Goal: Task Accomplishment & Management: Use online tool/utility

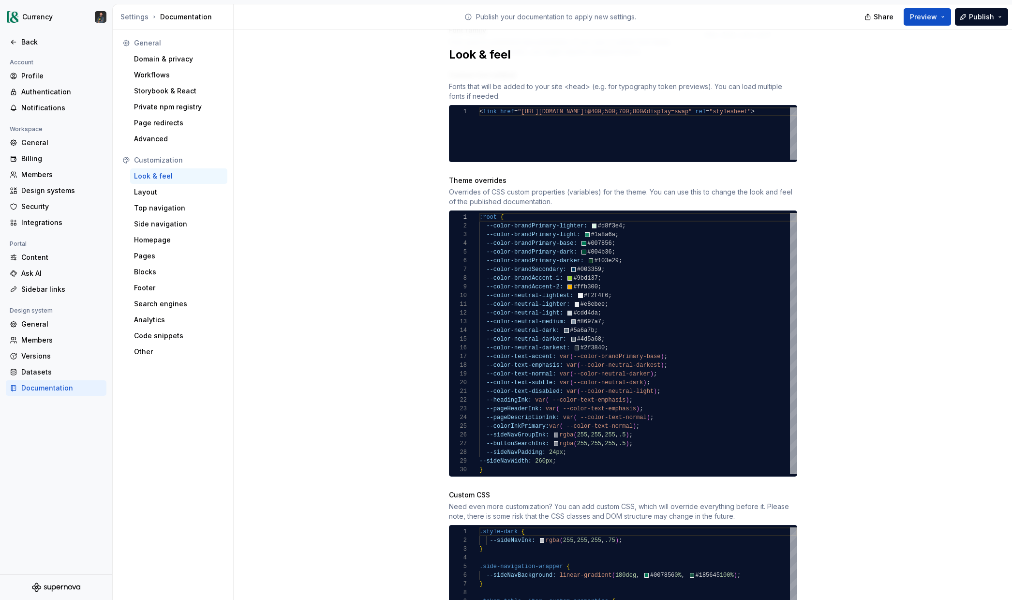
scroll to position [469, 0]
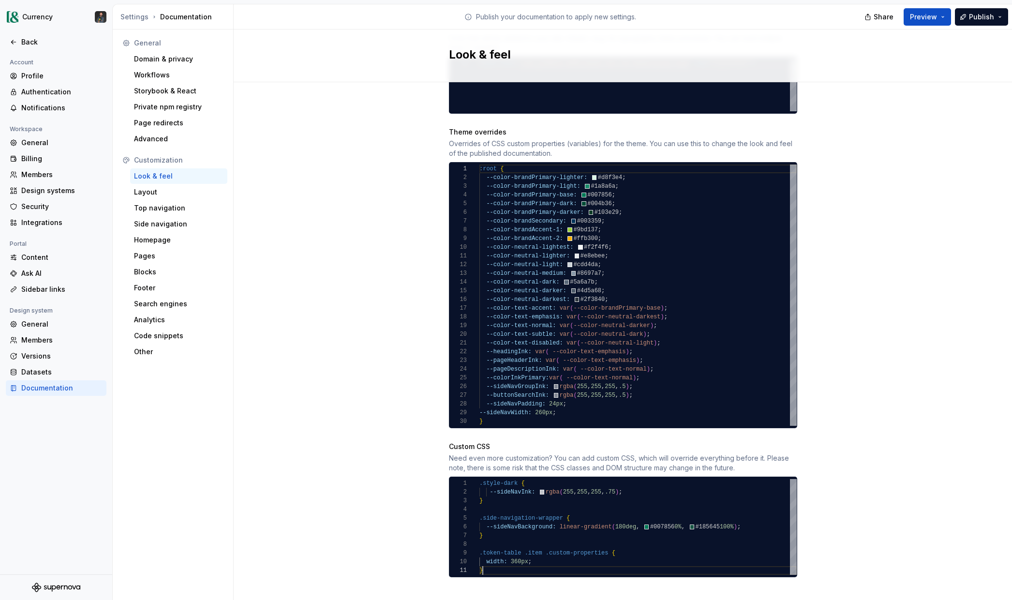
click at [486, 559] on div ".style-dark { --sideNavInk: rgba ( 255 , 255 , 255 , .75 ) ; } .side-navigation…" at bounding box center [638, 527] width 317 height 96
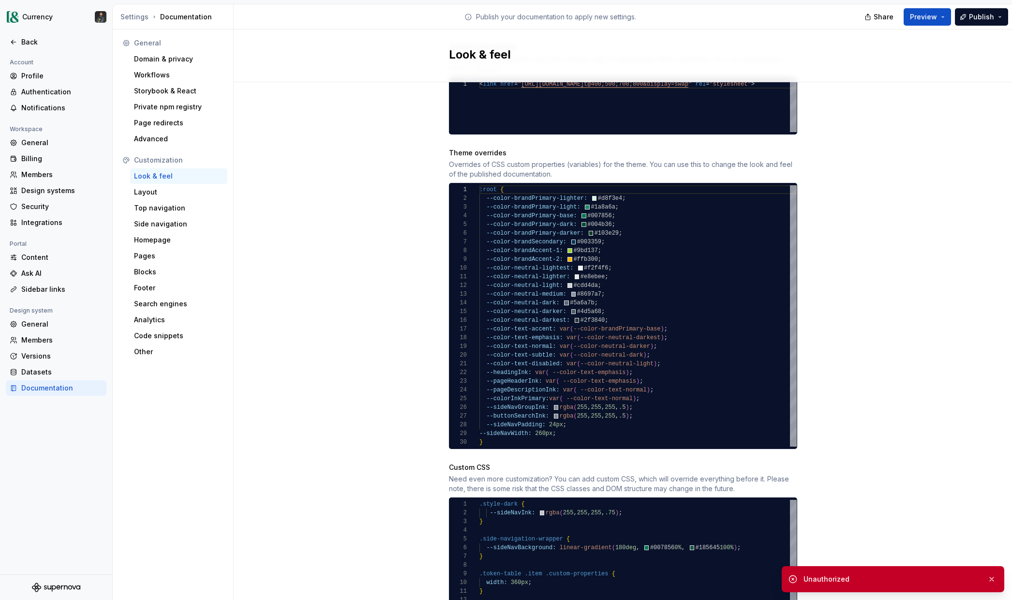
scroll to position [495, 0]
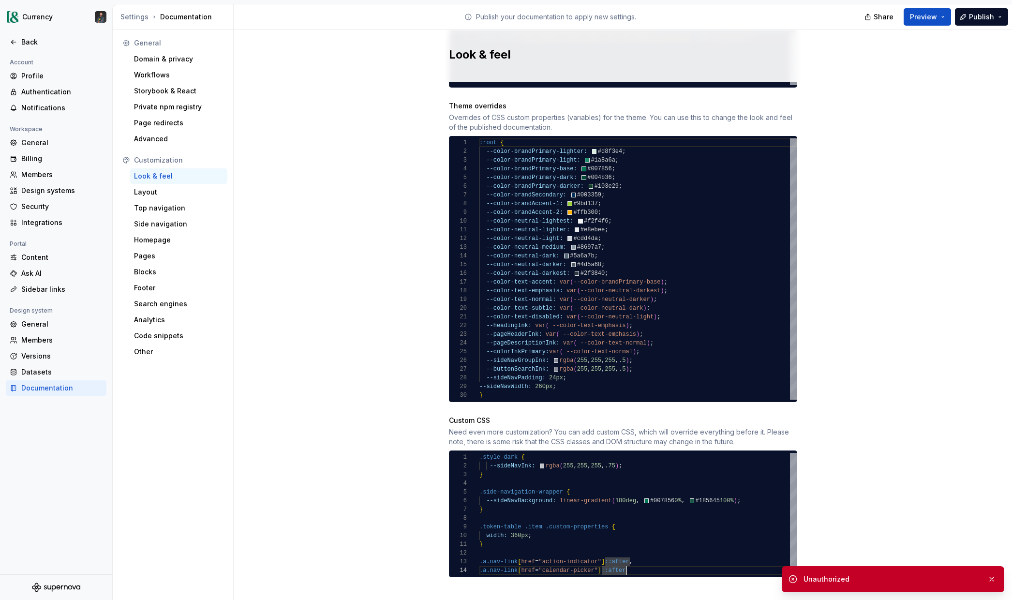
click at [639, 562] on div "--sideNavInk: rgba ( 255 , 255 , 255 , .75 ) ; } .side-navigation-wrapper { --s…" at bounding box center [638, 514] width 317 height 122
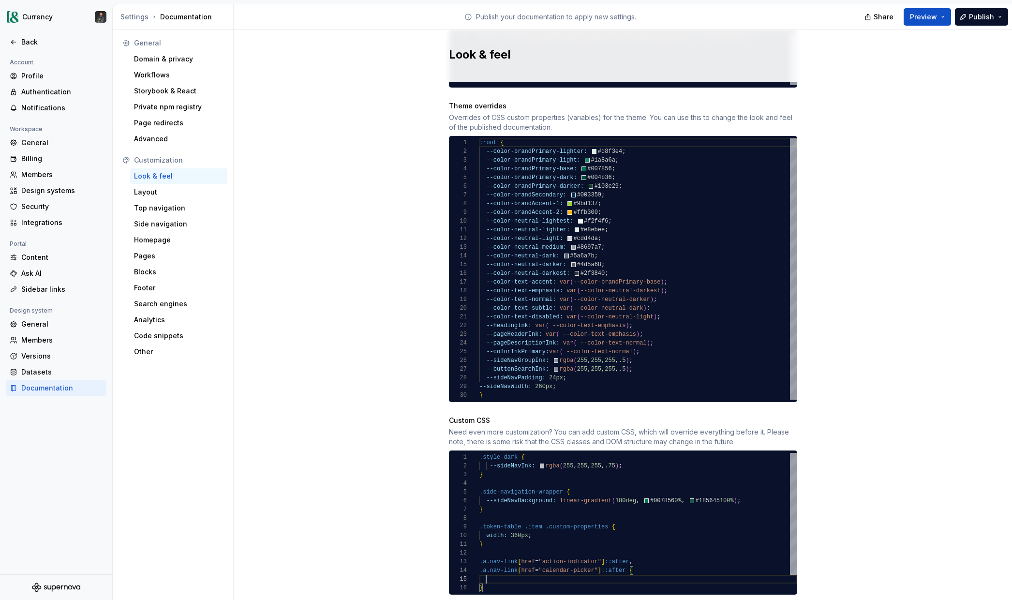
scroll to position [35, 7]
click at [487, 543] on div "} .side-navigation-wrapper { --sideNavBackground: linear-gradient ( 180deg , #0…" at bounding box center [638, 522] width 317 height 139
click at [644, 563] on div "} .side-navigation-wrapper { --sideNavBackground: linear-gradient ( 180deg , #0…" at bounding box center [638, 527] width 317 height 148
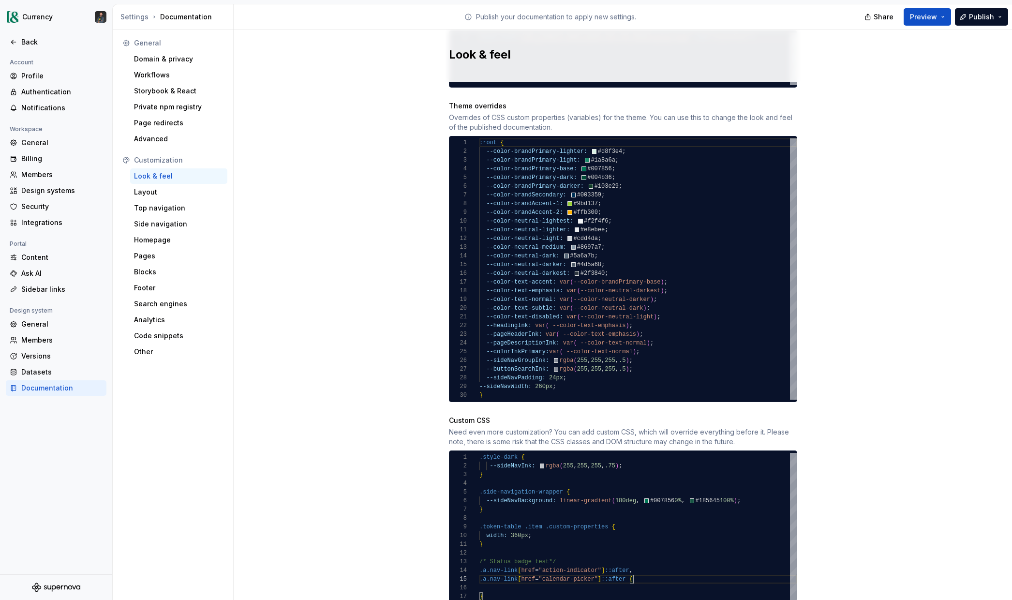
click at [651, 572] on div "} .side-navigation-wrapper { --sideNavBackground: linear-gradient ( 180deg , #0…" at bounding box center [638, 527] width 317 height 148
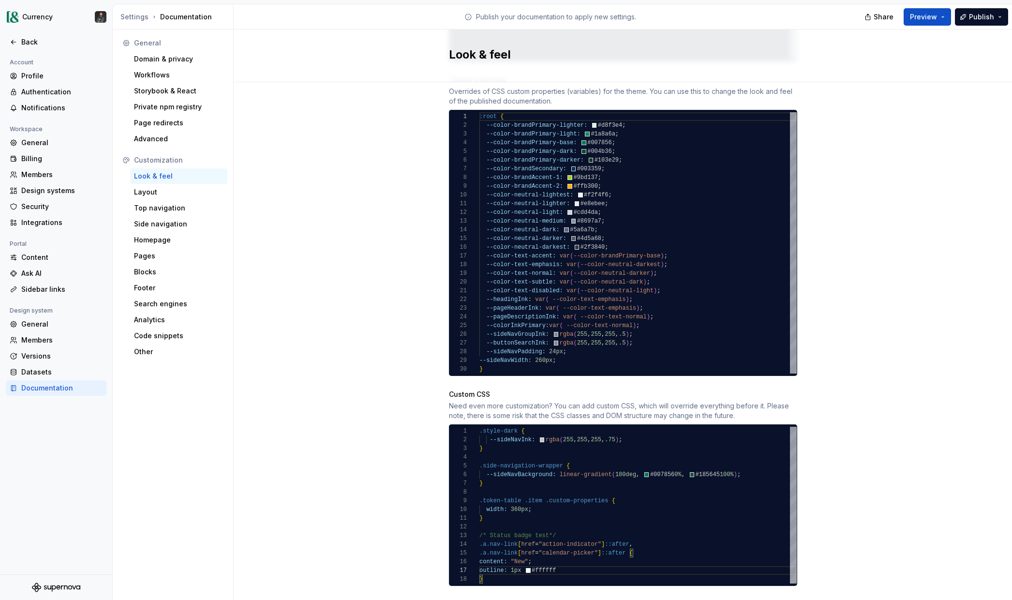
scroll to position [52, 80]
click at [906, 470] on div "Site logo A company logo that will be displayed on all pages on your documentat…" at bounding box center [623, 92] width 779 height 1062
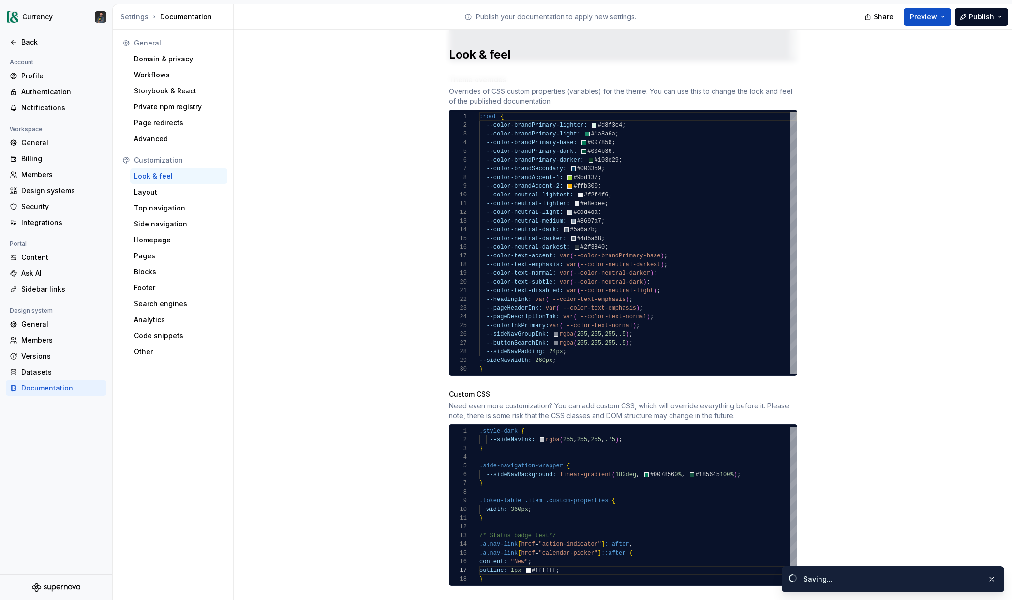
scroll to position [530, 0]
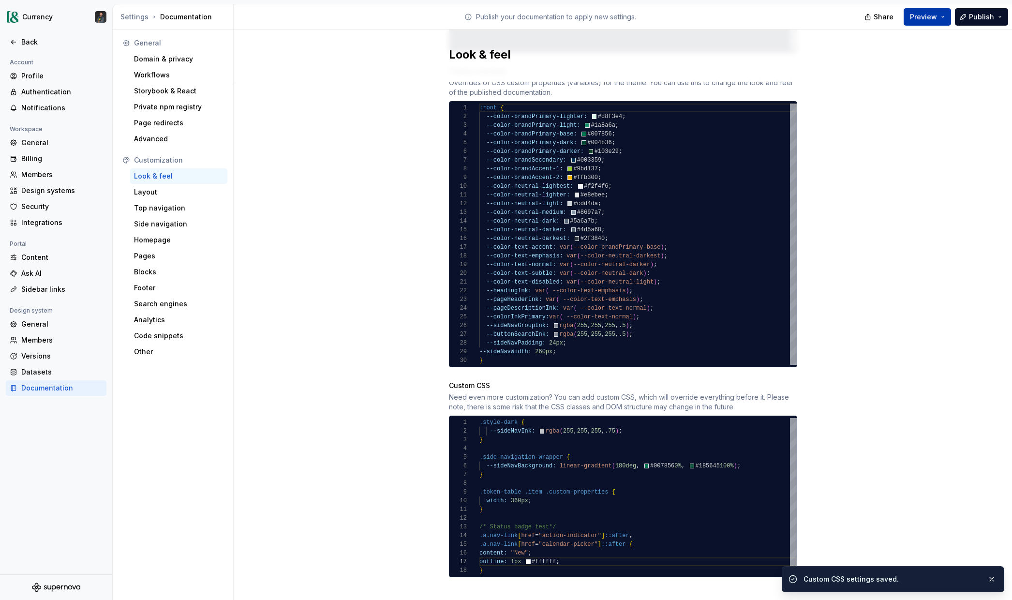
click at [941, 11] on button "Preview" at bounding box center [927, 16] width 47 height 17
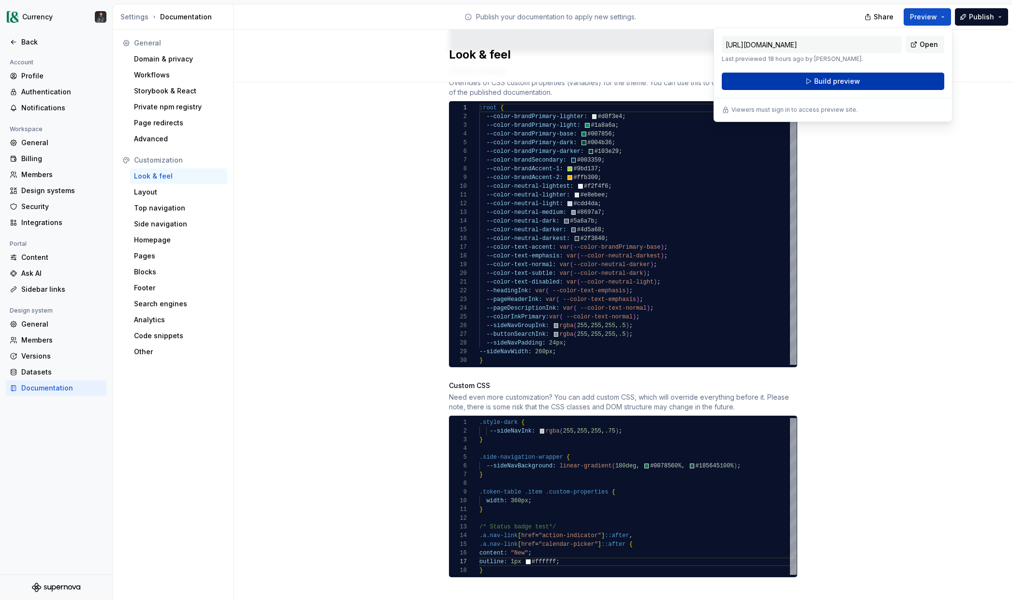
click at [804, 82] on button "Build preview" at bounding box center [833, 81] width 223 height 17
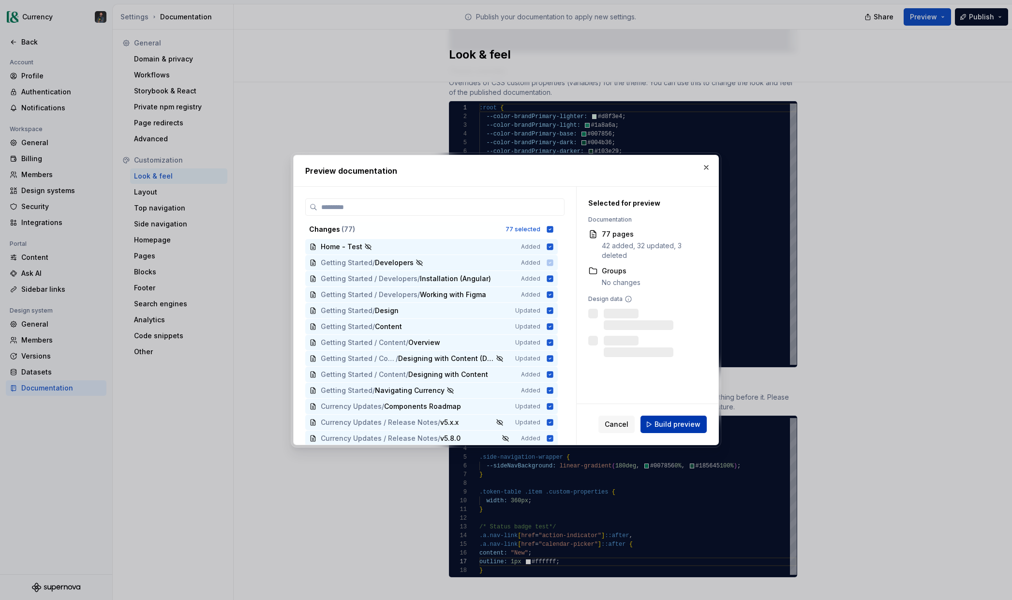
click at [686, 420] on span "Build preview" at bounding box center [678, 425] width 46 height 10
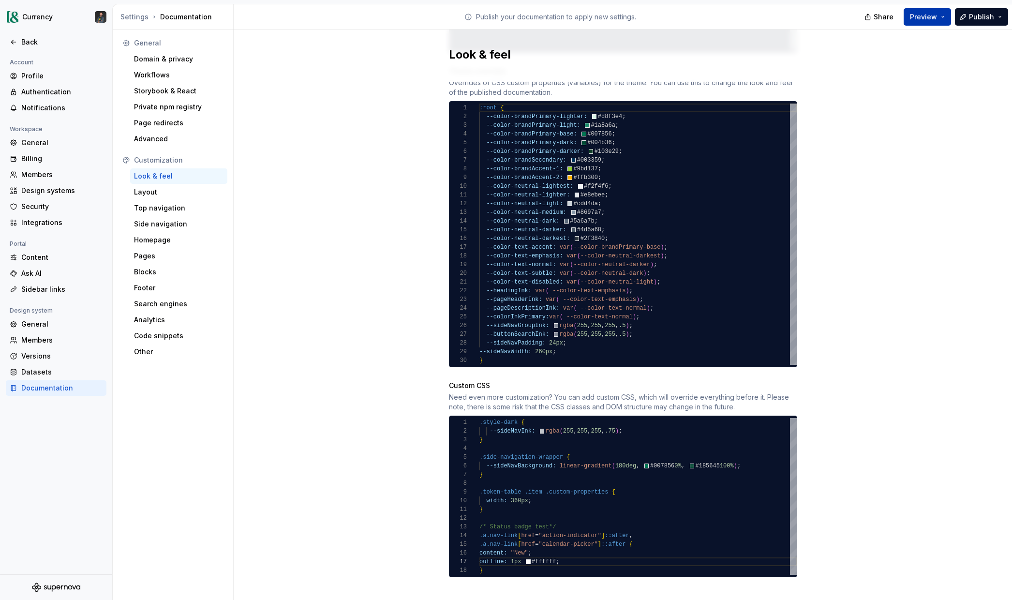
click at [934, 21] on span "Preview" at bounding box center [923, 17] width 27 height 10
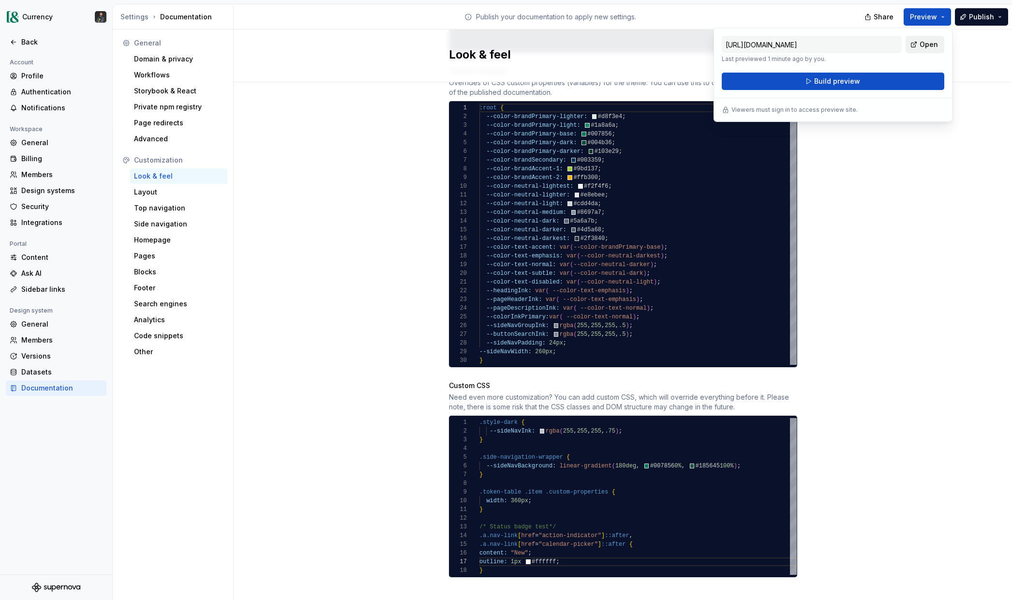
click at [931, 45] on span "Open" at bounding box center [929, 45] width 18 height 10
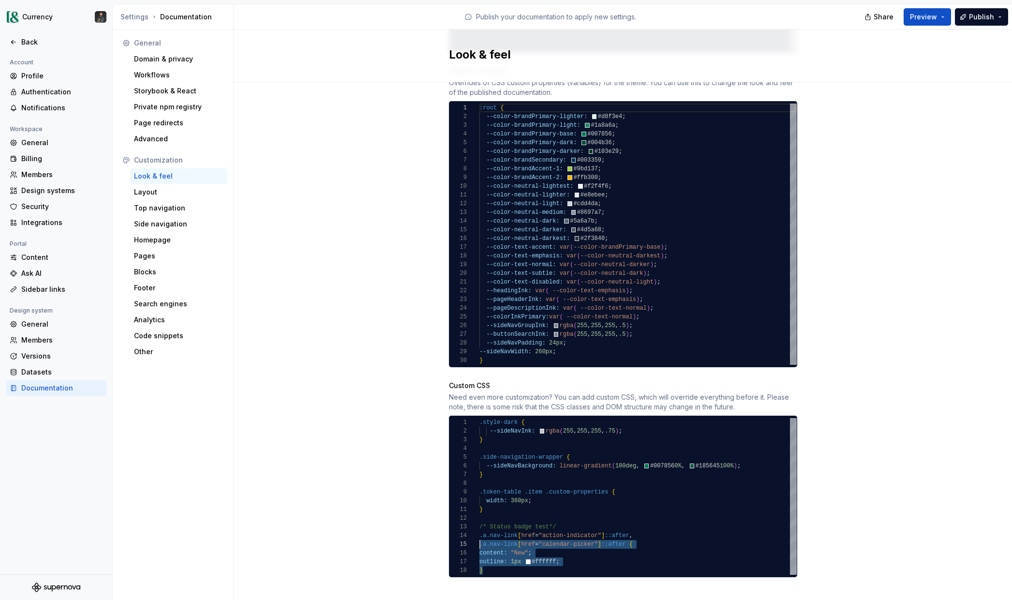
scroll to position [17, 0]
drag, startPoint x: 490, startPoint y: 560, endPoint x: 468, endPoint y: 517, distance: 48.0
click at [480, 517] on div "} .side-navigation-wrapper { --sideNavBackground: linear-gradient ( 180deg , #0…" at bounding box center [638, 496] width 317 height 157
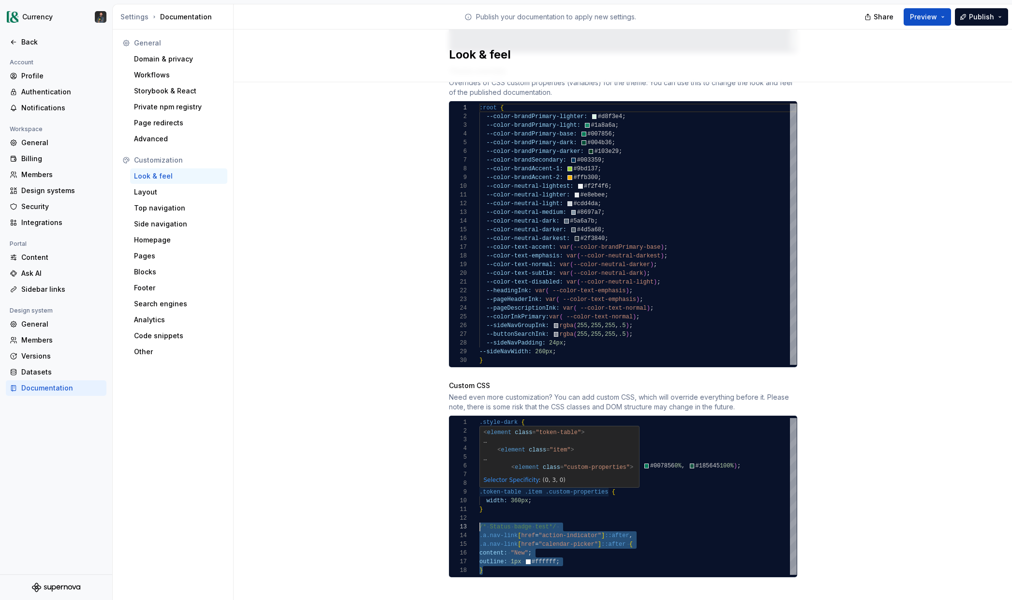
click at [523, 547] on div "} .side-navigation-wrapper { --sideNavBackground: linear-gradient ( 180deg , #0…" at bounding box center [638, 496] width 317 height 157
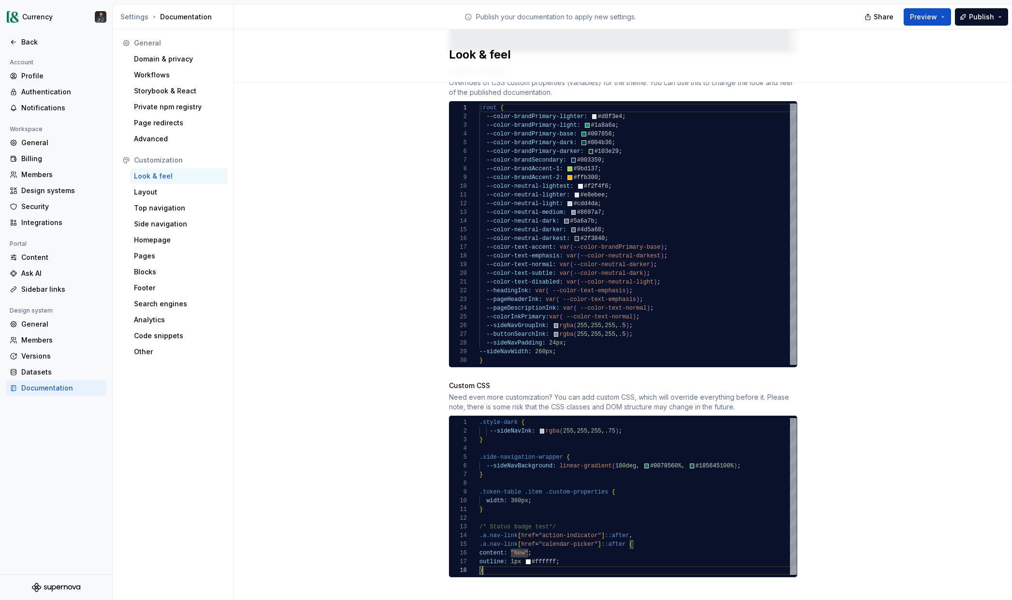
scroll to position [61, 3]
click at [495, 561] on div "} .side-navigation-wrapper { --sideNavBackground: linear-gradient ( 180deg , #0…" at bounding box center [638, 496] width 317 height 157
drag, startPoint x: 493, startPoint y: 561, endPoint x: 472, endPoint y: 518, distance: 48.0
click at [480, 518] on div "} .side-navigation-wrapper { --sideNavBackground: linear-gradient ( 180deg , #0…" at bounding box center [638, 496] width 317 height 157
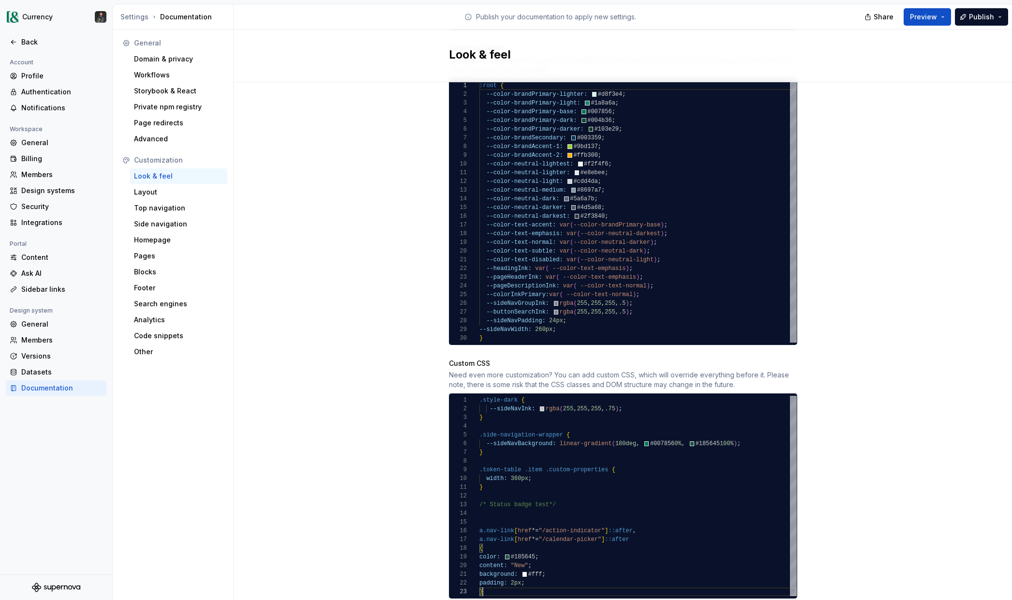
scroll to position [573, 0]
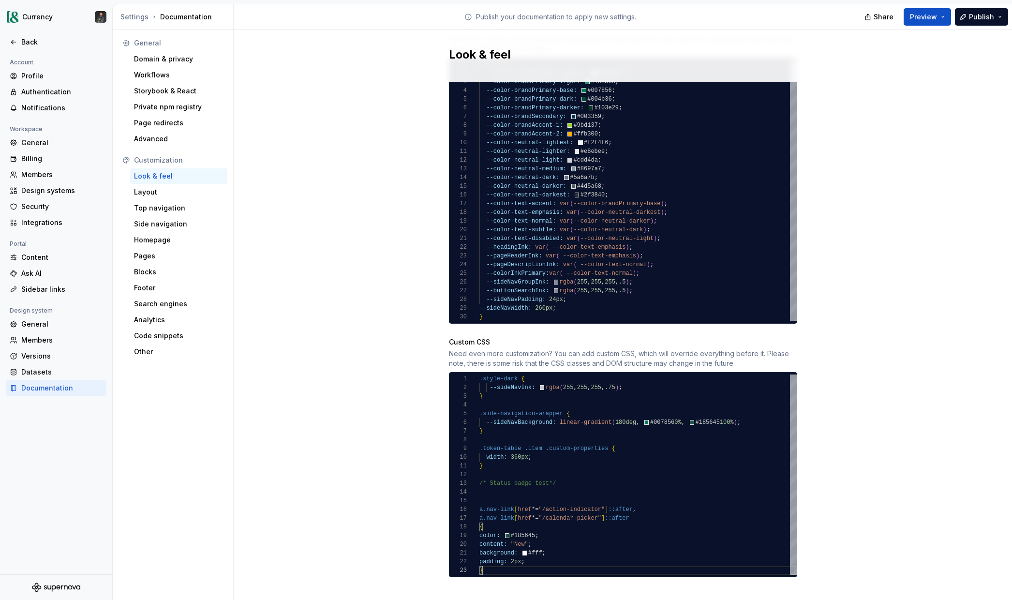
click at [482, 489] on div "--sideNavBackground: linear-gradient ( 180deg , #007856 0% , #185645 100% ) ; }…" at bounding box center [638, 475] width 317 height 200
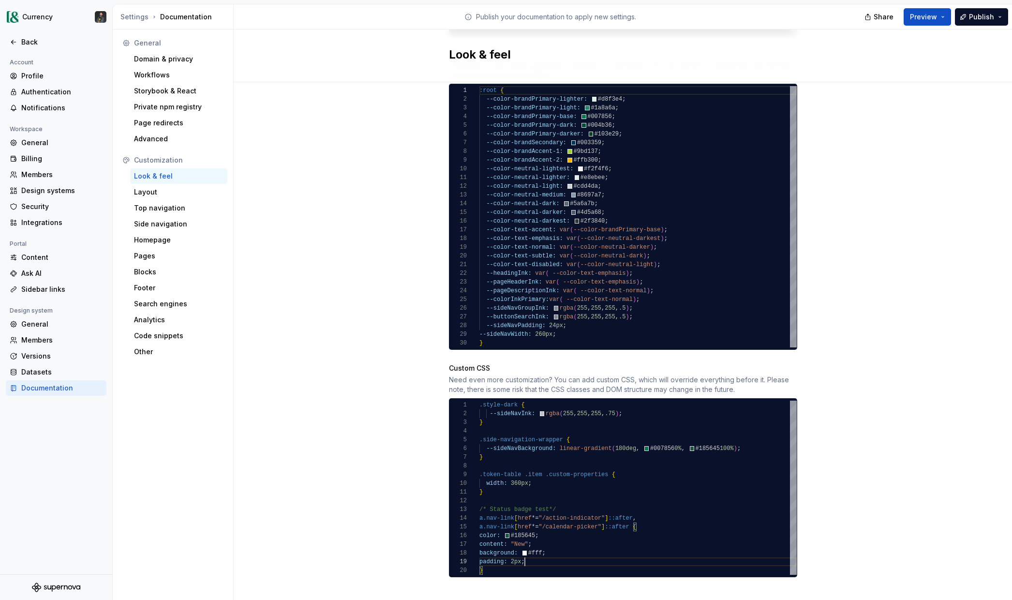
scroll to position [78, 3]
type textarea "**********"
click at [306, 320] on div "Site logo A company logo that will be displayed on all pages on your documentat…" at bounding box center [623, 74] width 779 height 1079
click at [939, 15] on button "Preview" at bounding box center [927, 16] width 47 height 17
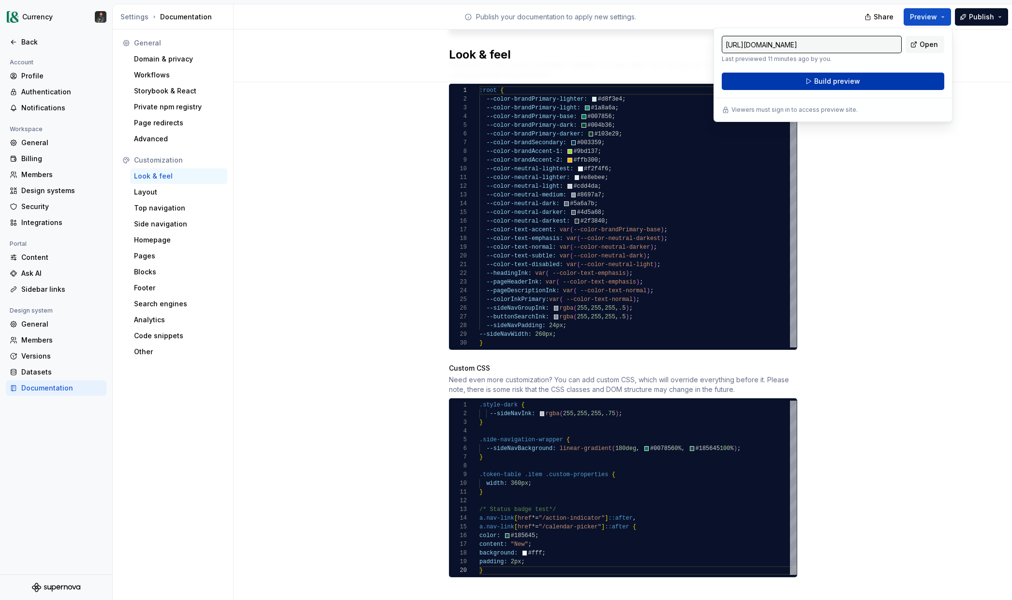
click at [816, 82] on span "Build preview" at bounding box center [837, 81] width 46 height 10
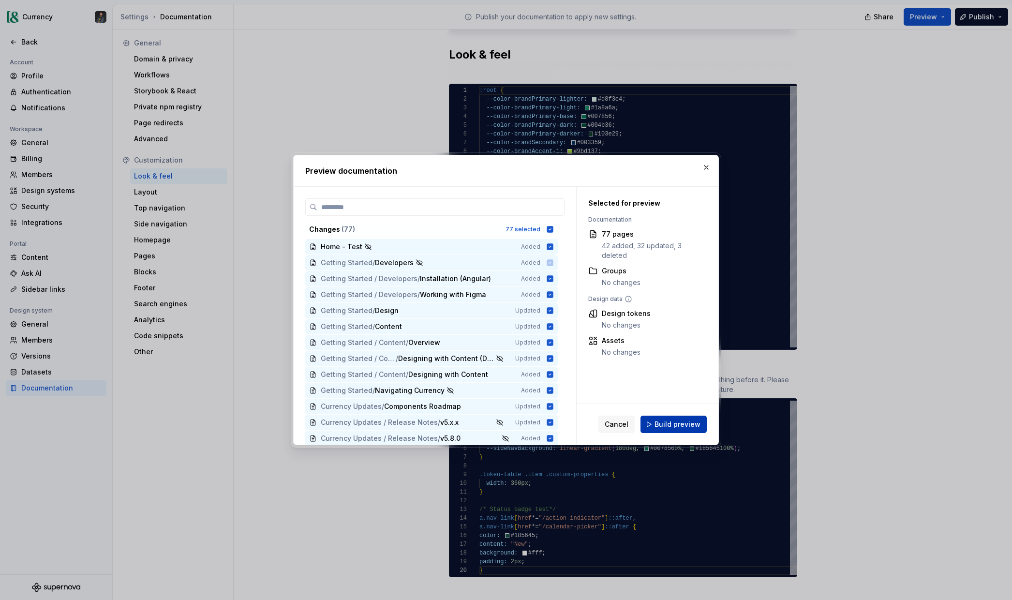
click at [660, 428] on span "Build preview" at bounding box center [678, 425] width 46 height 10
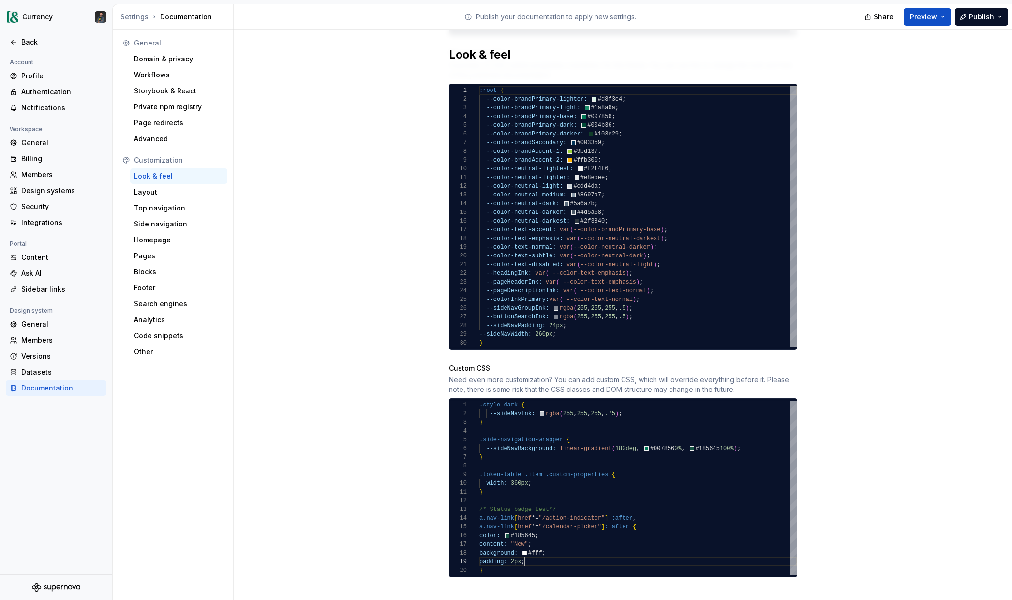
scroll to position [70, 45]
click at [536, 548] on div "--sideNavBackground: linear-gradient ( 180deg , #007856 0% , #185645 100% ) ; }…" at bounding box center [638, 488] width 317 height 174
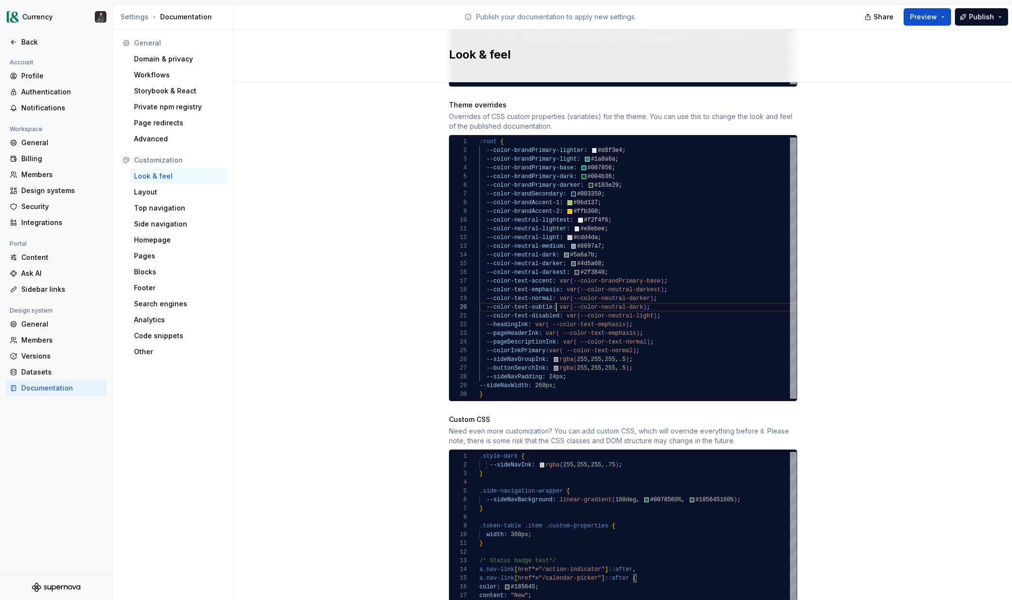
click at [557, 295] on div ":root { --color-brandPrimary-lighter: #d8f3e4 ; --color-brandPrimary-light: #1a…" at bounding box center [638, 267] width 317 height 261
click at [545, 280] on div ":root { --color-brandPrimary-lighter: #d8f3e4 ; --color-brandPrimary-light: #1a…" at bounding box center [638, 267] width 317 height 261
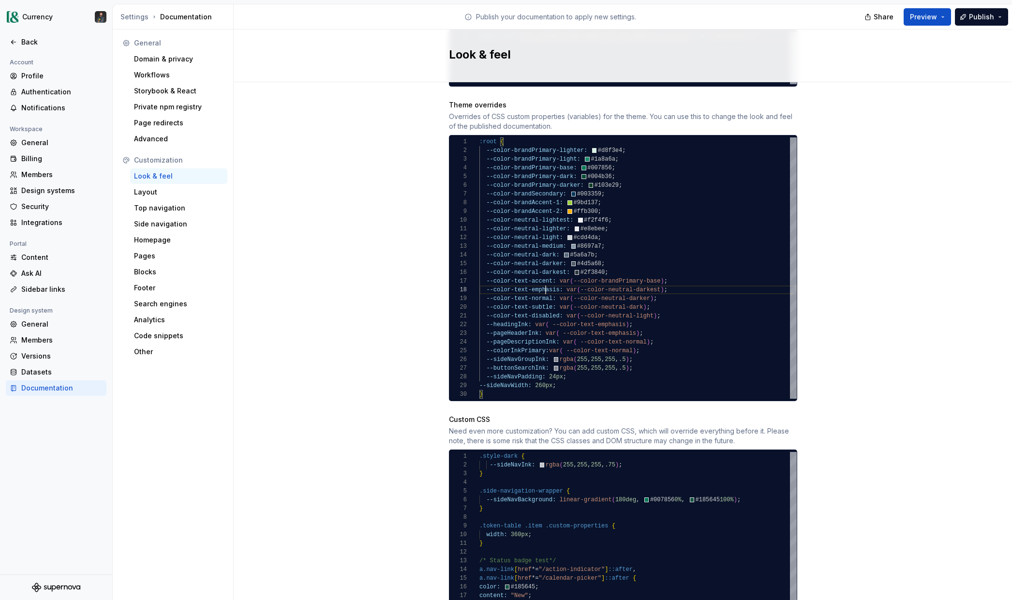
click at [545, 280] on div ":root { --color-brandPrimary-lighter: #d8f3e4 ; --color-brandPrimary-light: #1a…" at bounding box center [638, 267] width 317 height 261
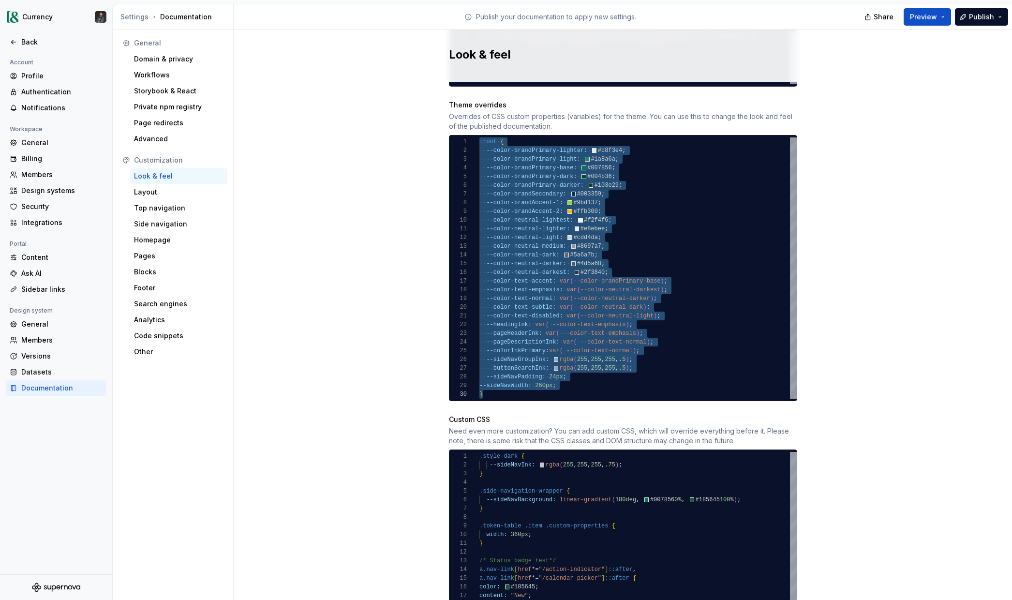
click at [545, 280] on div ":root { --color-brandPrimary-lighter: #d8f3e4 ; --color-brandPrimary-light: #1a…" at bounding box center [638, 267] width 317 height 261
type textarea "**********"
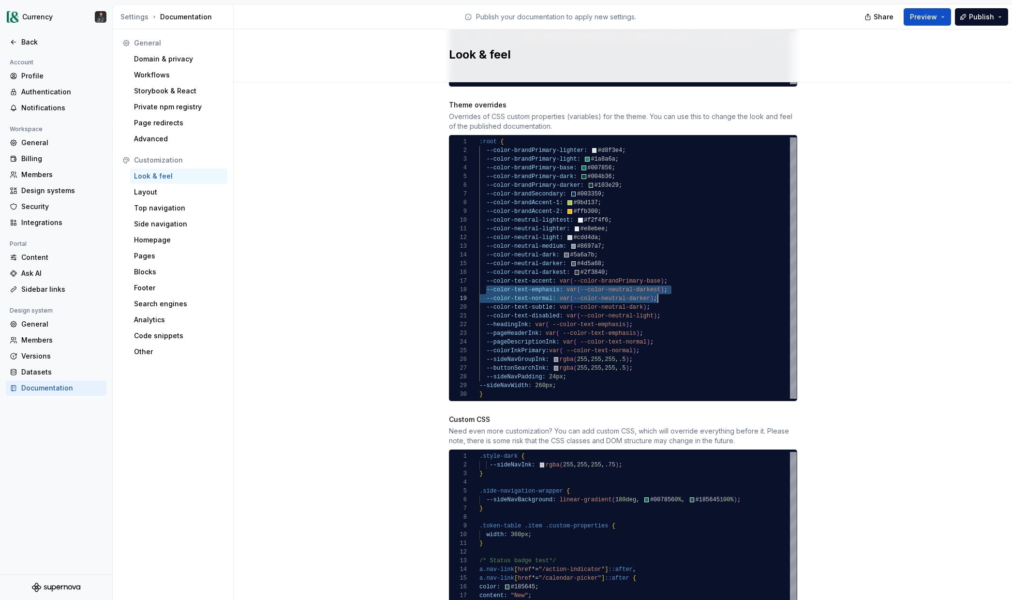
scroll to position [61, 188]
drag, startPoint x: 486, startPoint y: 280, endPoint x: 668, endPoint y: 278, distance: 181.5
click at [668, 278] on div ":root { --color-brandPrimary-lighter: #d8f3e4 ; --color-brandPrimary-light: #1a…" at bounding box center [638, 267] width 317 height 261
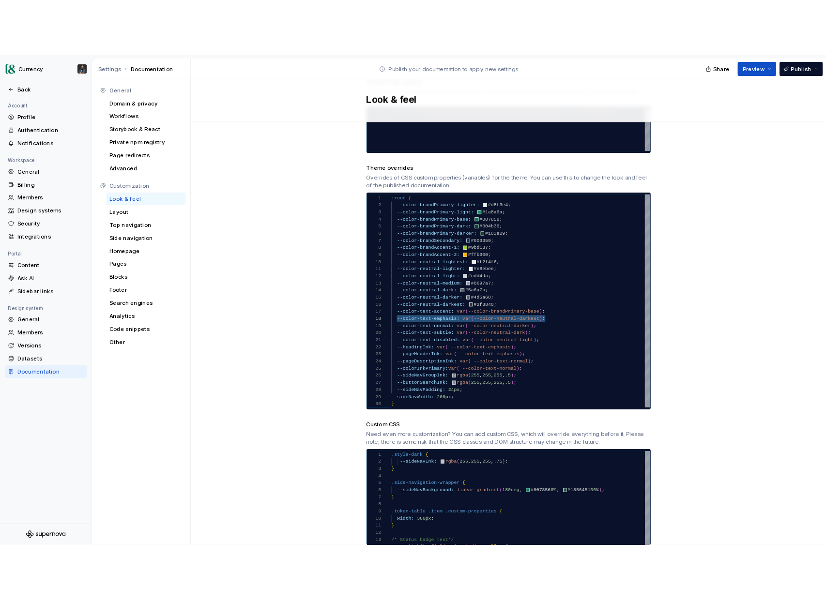
scroll to position [464, 0]
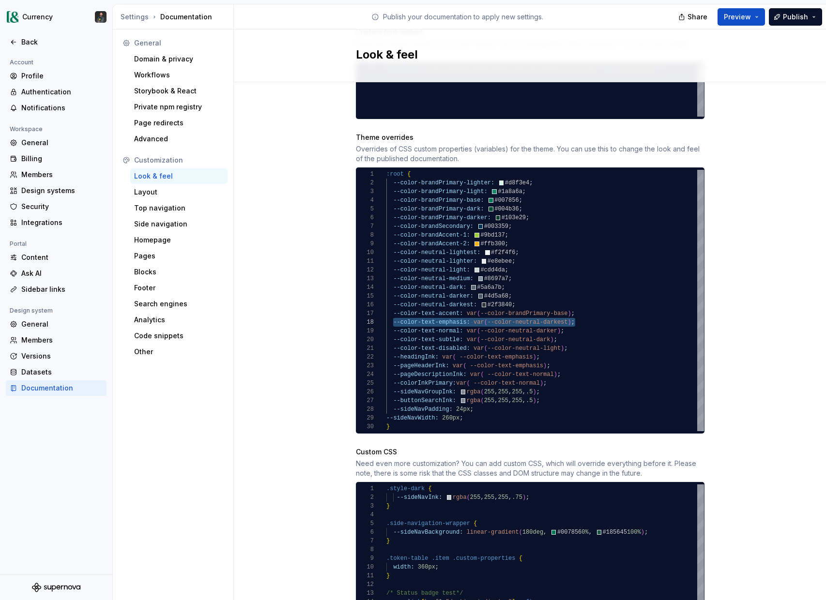
click at [745, 534] on div "Site logo A company logo that will be displayed on all pages on your documentat…" at bounding box center [530, 158] width 592 height 1079
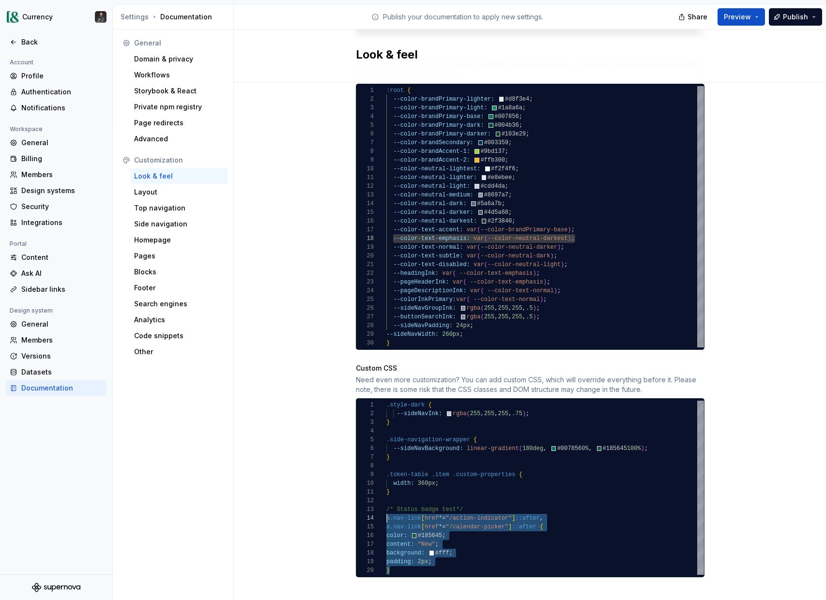
scroll to position [17, 0]
drag, startPoint x: 399, startPoint y: 560, endPoint x: 377, endPoint y: 501, distance: 62.8
click at [386, 501] on div "--sideNavBackground: linear-gradient ( 180deg , #007856 0% , #185645 100% ) ; }…" at bounding box center [544, 488] width 317 height 174
click at [416, 557] on div "--sideNavBackground: linear-gradient ( 180deg , #007856 0% , #185645 100% ) ; }…" at bounding box center [544, 488] width 317 height 174
drag, startPoint x: 402, startPoint y: 558, endPoint x: 384, endPoint y: 499, distance: 61.7
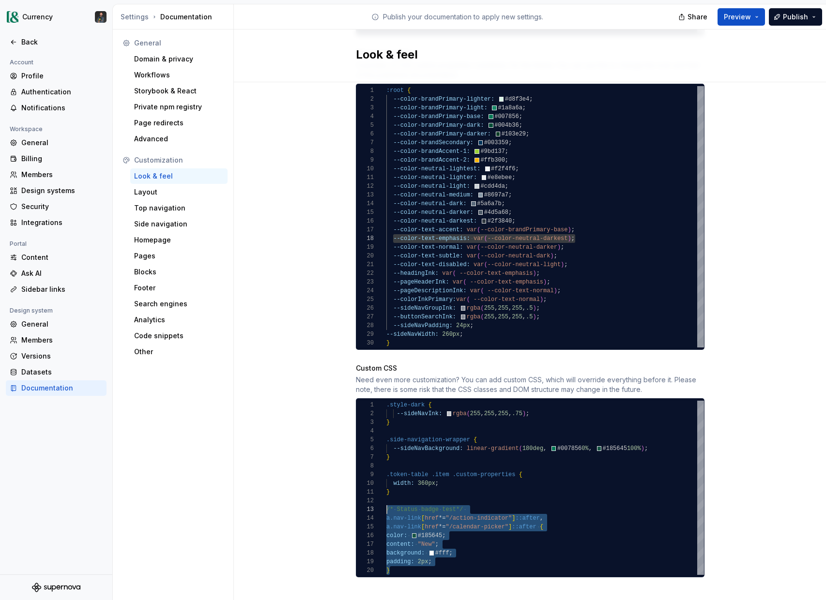
click at [386, 499] on div "--sideNavBackground: linear-gradient ( 180deg , #007856 0% , #185645 100% ) ; }…" at bounding box center [544, 488] width 317 height 174
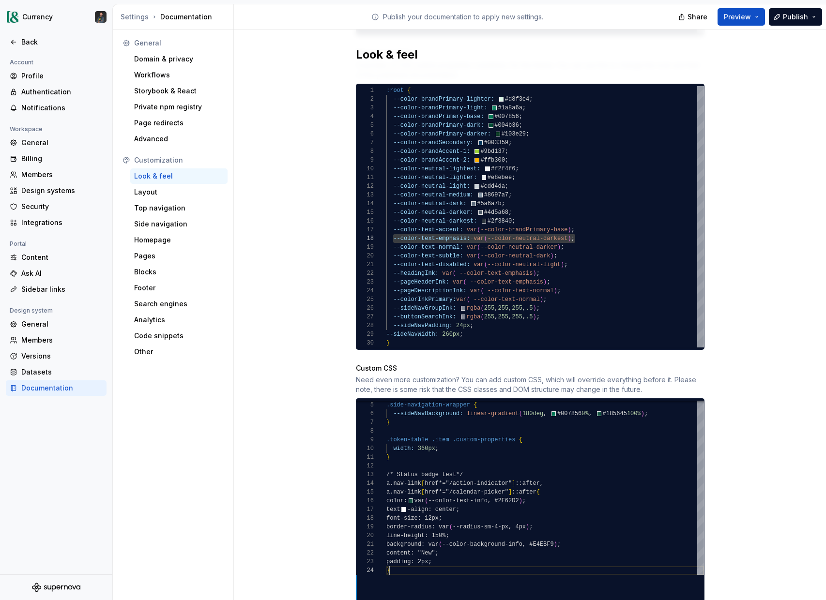
scroll to position [26, 3]
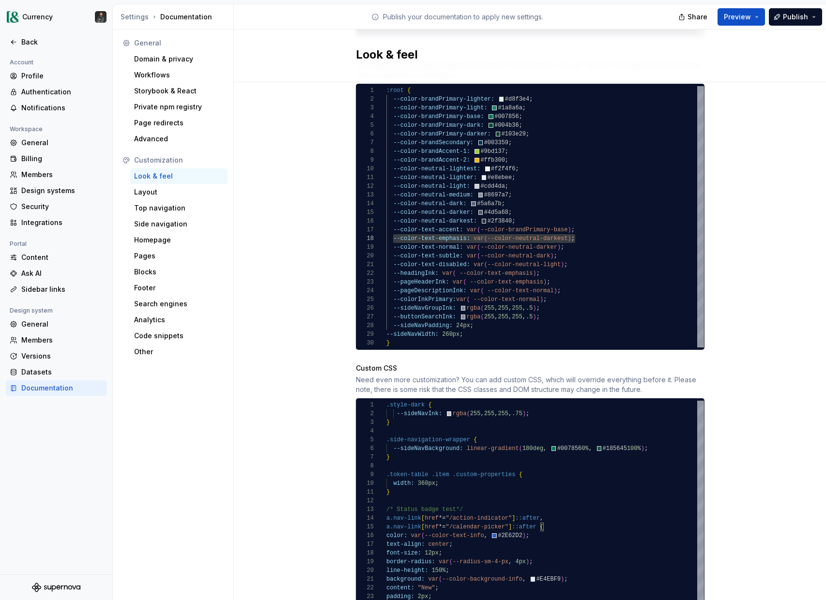
click at [539, 528] on div "--sideNavBackground: linear-gradient ( 180deg , #007856 0% , #185645 100% ) ; }…" at bounding box center [544, 505] width 317 height 209
click at [440, 584] on div "--sideNavBackground: linear-gradient ( 180deg , #007856 0% , #185645 100% ) ; }…" at bounding box center [544, 505] width 317 height 209
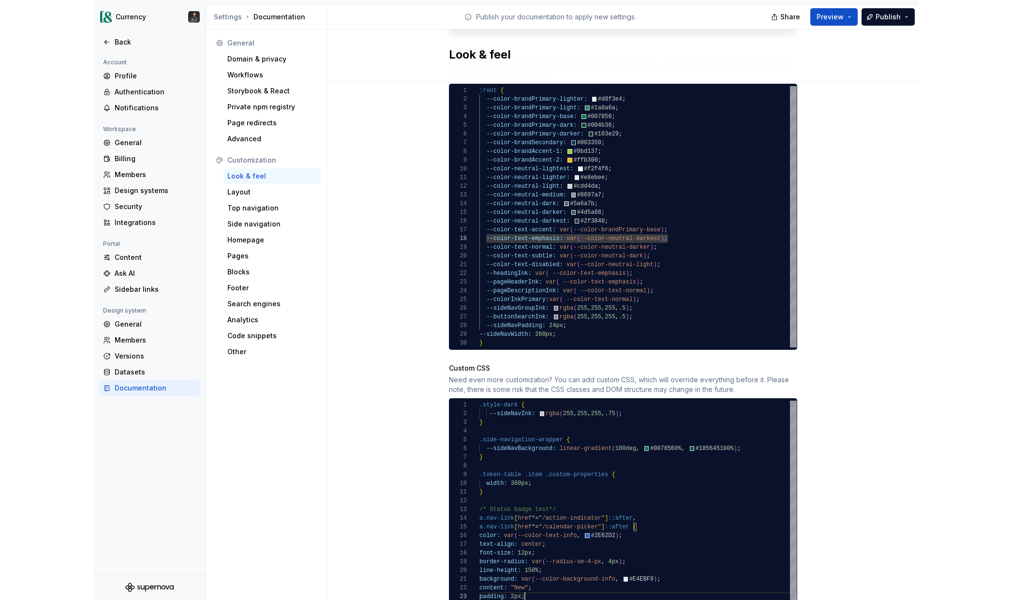
scroll to position [17, 45]
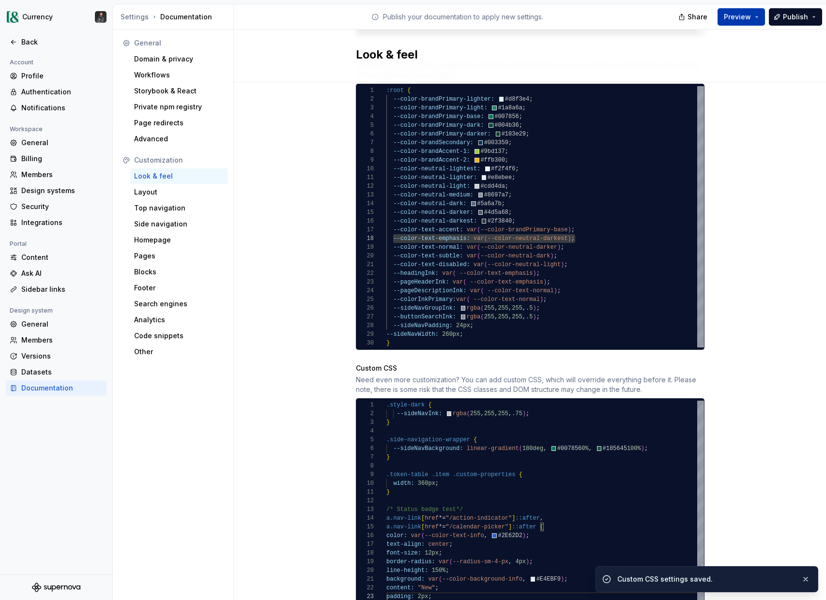
click at [748, 18] on span "Preview" at bounding box center [737, 17] width 27 height 10
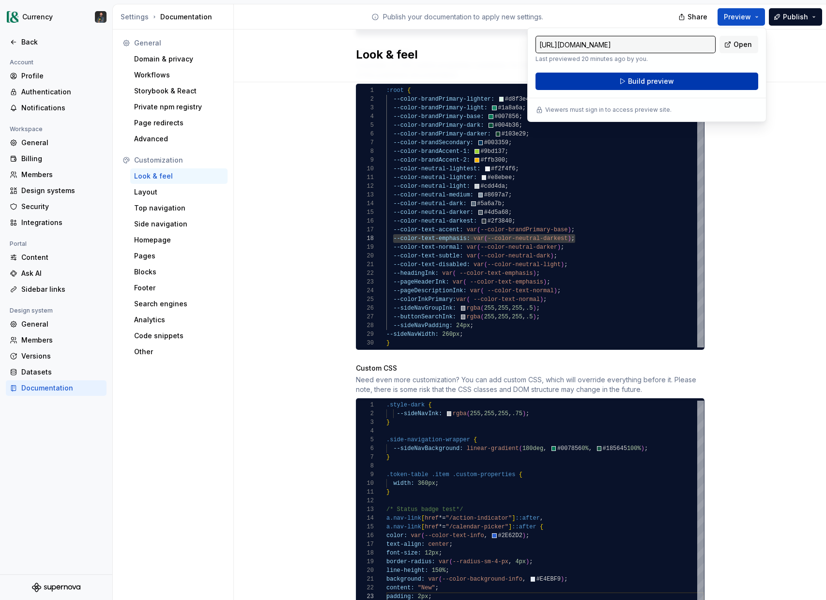
click at [627, 80] on button "Build preview" at bounding box center [646, 81] width 223 height 17
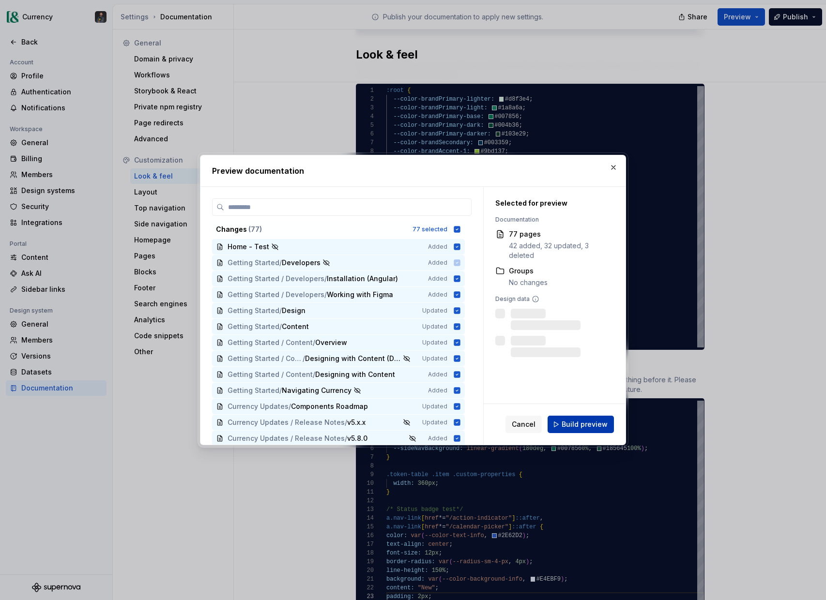
click at [580, 428] on span "Build preview" at bounding box center [584, 425] width 46 height 10
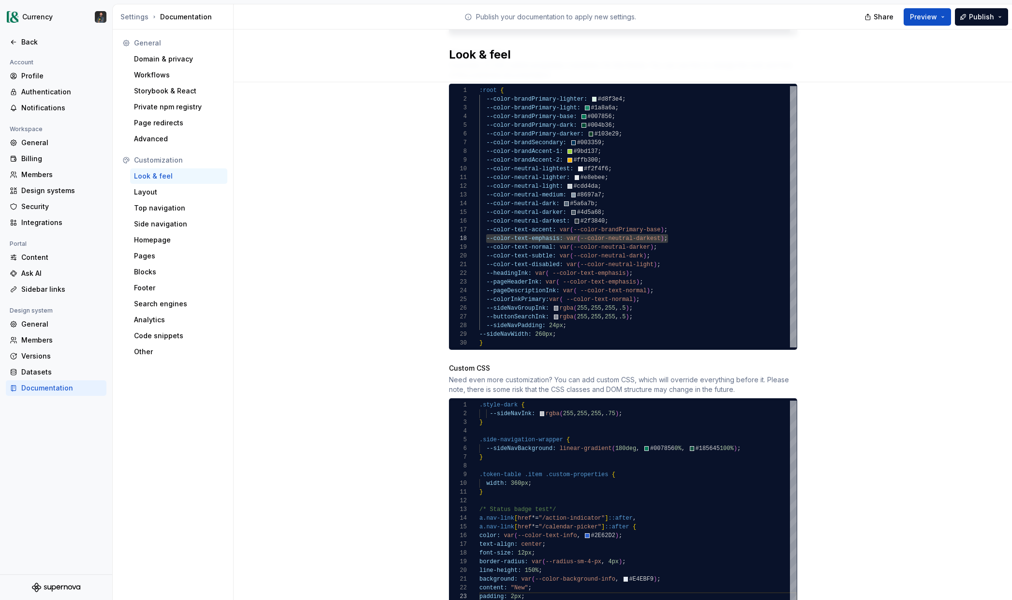
scroll to position [17, 35]
click at [513, 585] on div "--sideNavBackground: linear-gradient ( 180deg , #007856 0% , #185645 100% ) ; }…" at bounding box center [638, 505] width 317 height 209
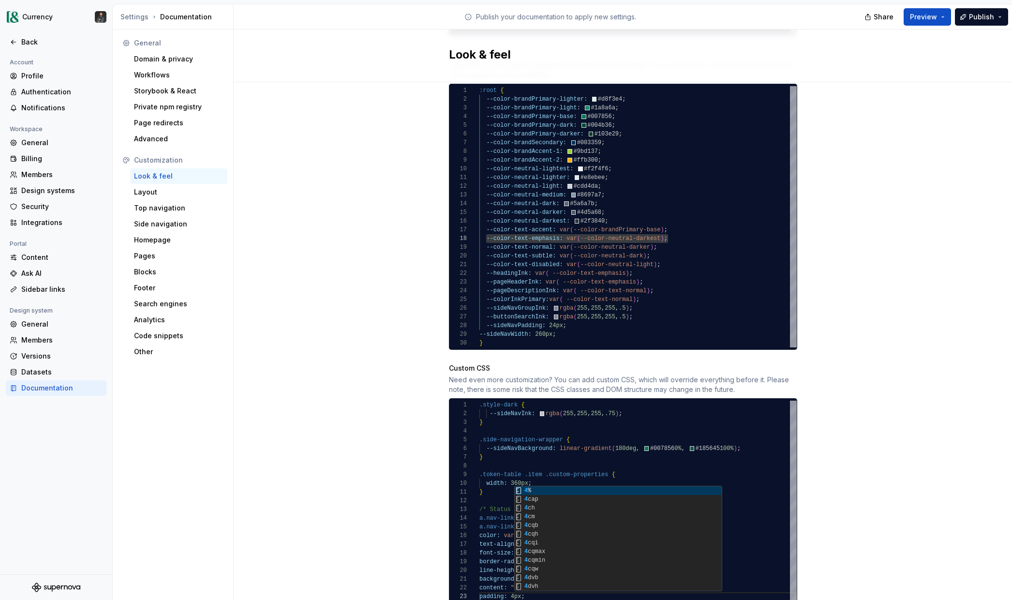
click at [859, 482] on div "Site logo A company logo that will be displayed on all pages on your documentat…" at bounding box center [623, 92] width 779 height 1114
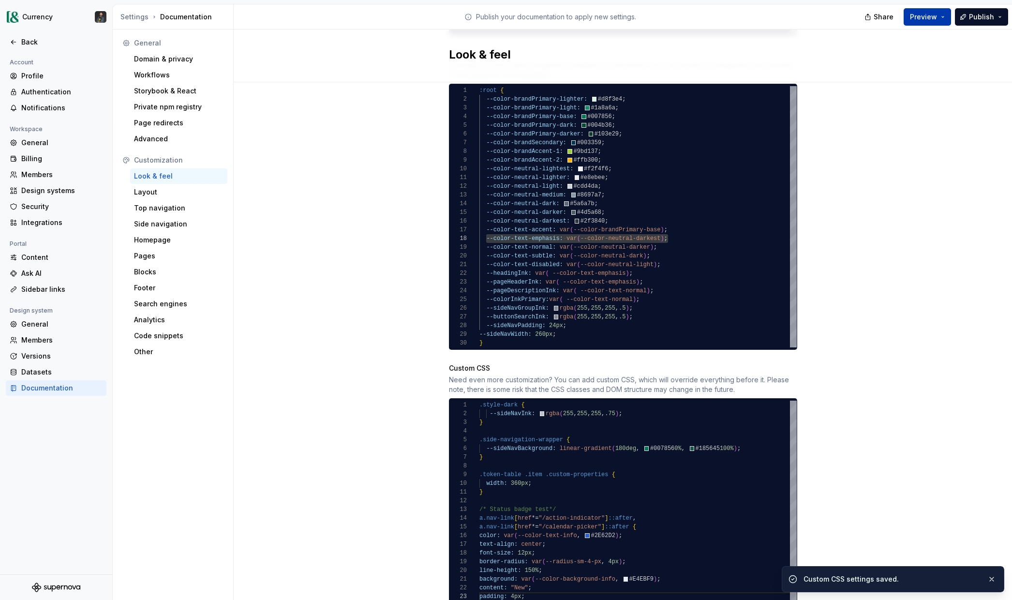
click at [942, 15] on button "Preview" at bounding box center [927, 16] width 47 height 17
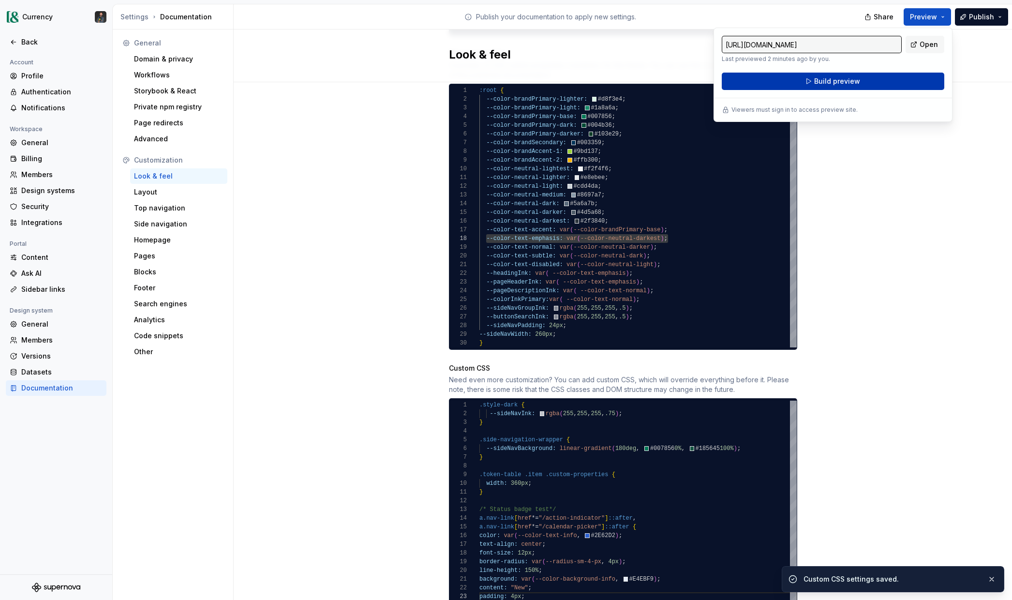
click at [829, 79] on span "Build preview" at bounding box center [837, 81] width 46 height 10
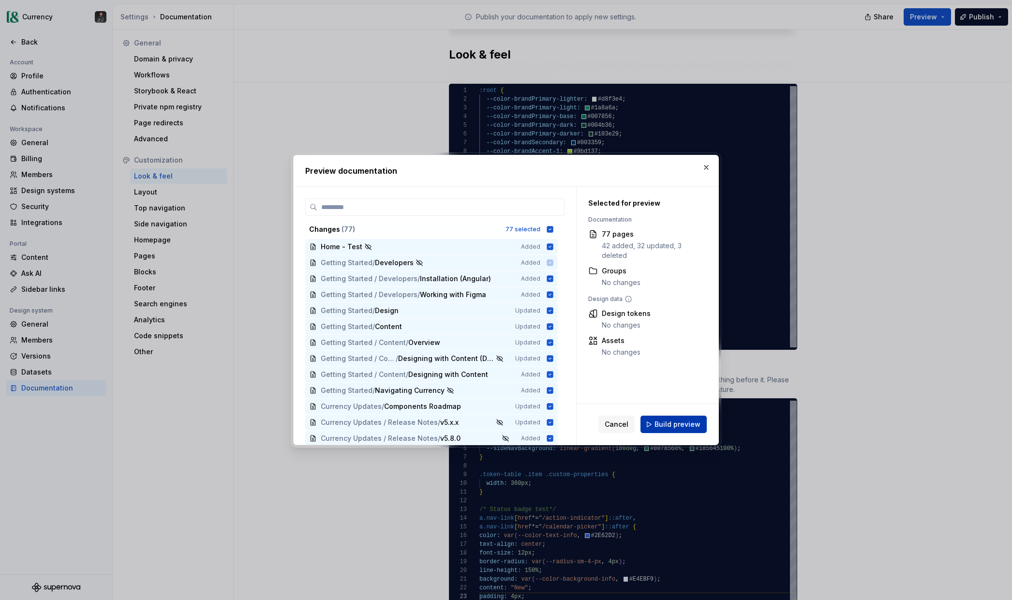
click at [676, 418] on button "Build preview" at bounding box center [674, 424] width 66 height 17
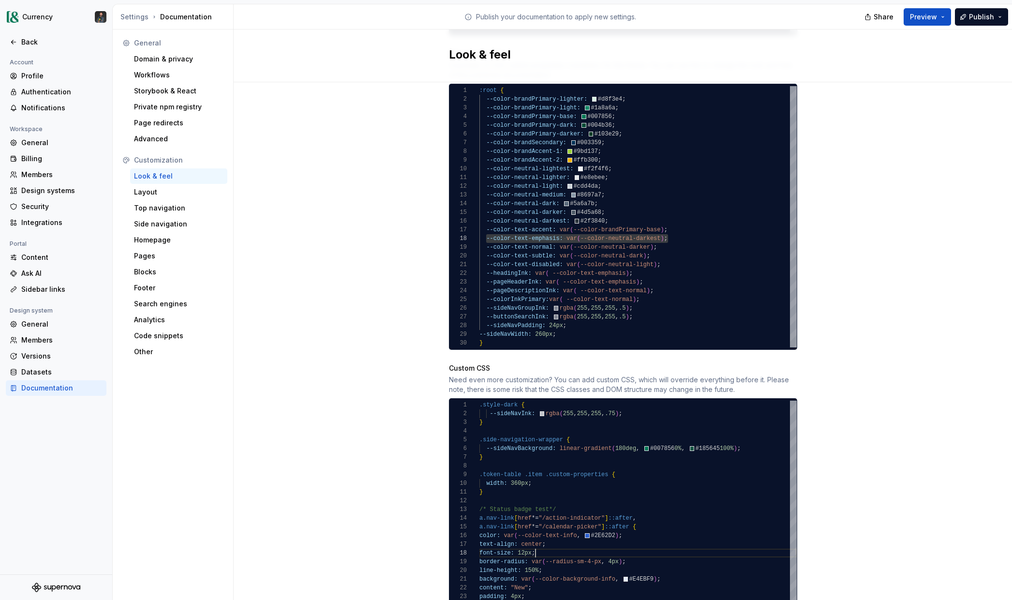
click at [543, 547] on div "--sideNavBackground: linear-gradient ( 180deg , #007856 0% , #185645 100% ) ; }…" at bounding box center [638, 505] width 317 height 209
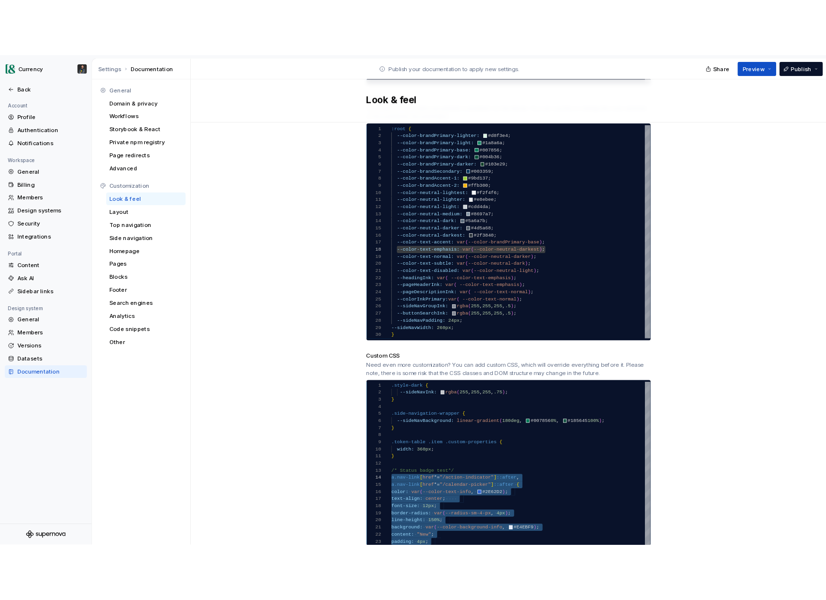
scroll to position [17, 0]
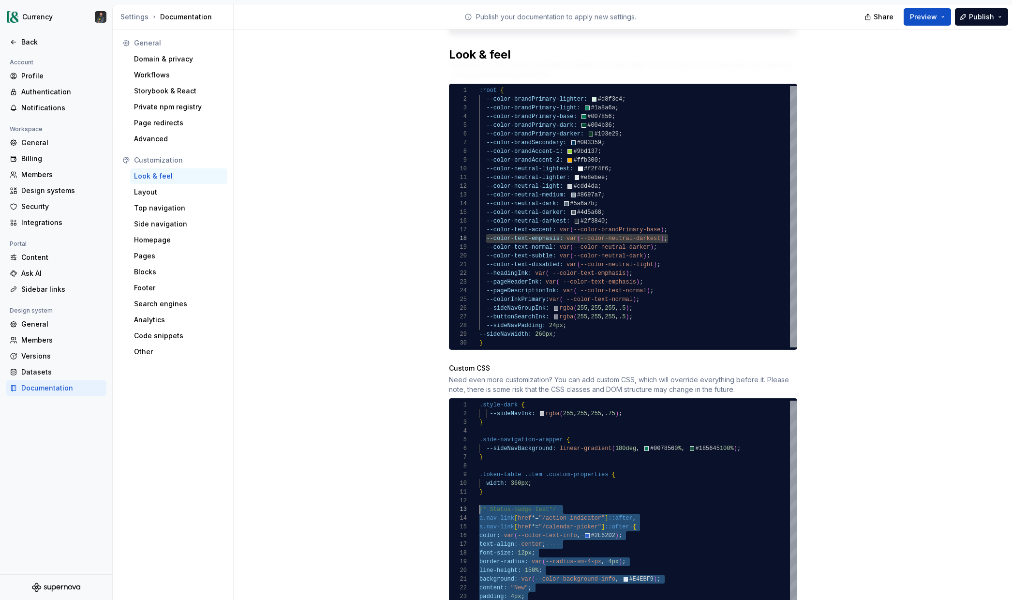
drag, startPoint x: 493, startPoint y: 596, endPoint x: 467, endPoint y: 503, distance: 97.0
click at [480, 503] on div "--sideNavBackground: linear-gradient ( 180deg , #007856 0% , #185645 100% ) ; }…" at bounding box center [638, 505] width 317 height 209
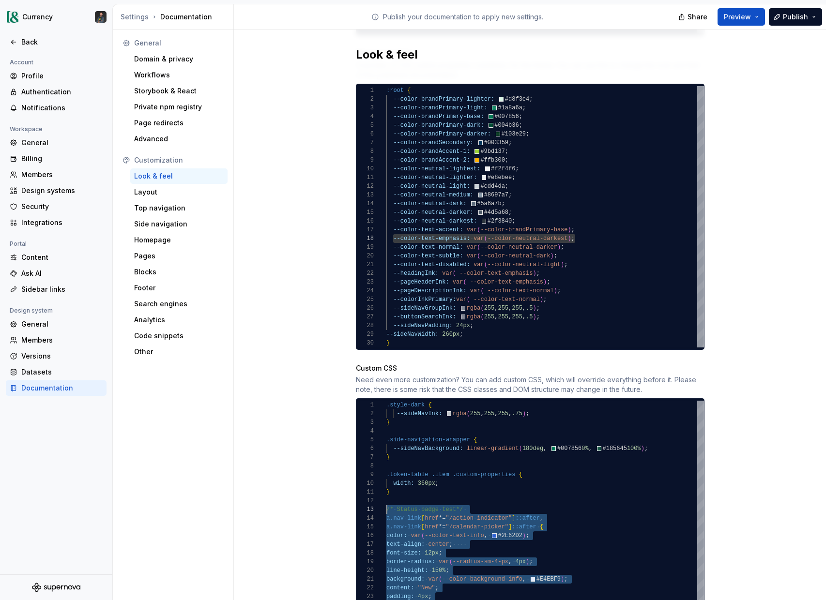
scroll to position [26, 3]
click at [407, 593] on div "--sideNavBackground: linear-gradient ( 180deg , #007856 0% , #185645 100% ) ; }…" at bounding box center [544, 505] width 317 height 209
drag, startPoint x: 401, startPoint y: 597, endPoint x: 367, endPoint y: 500, distance: 102.5
click at [386, 500] on div "--sideNavBackground: linear-gradient ( 180deg , #007856 0% , #185645 100% ) ; }…" at bounding box center [544, 505] width 317 height 209
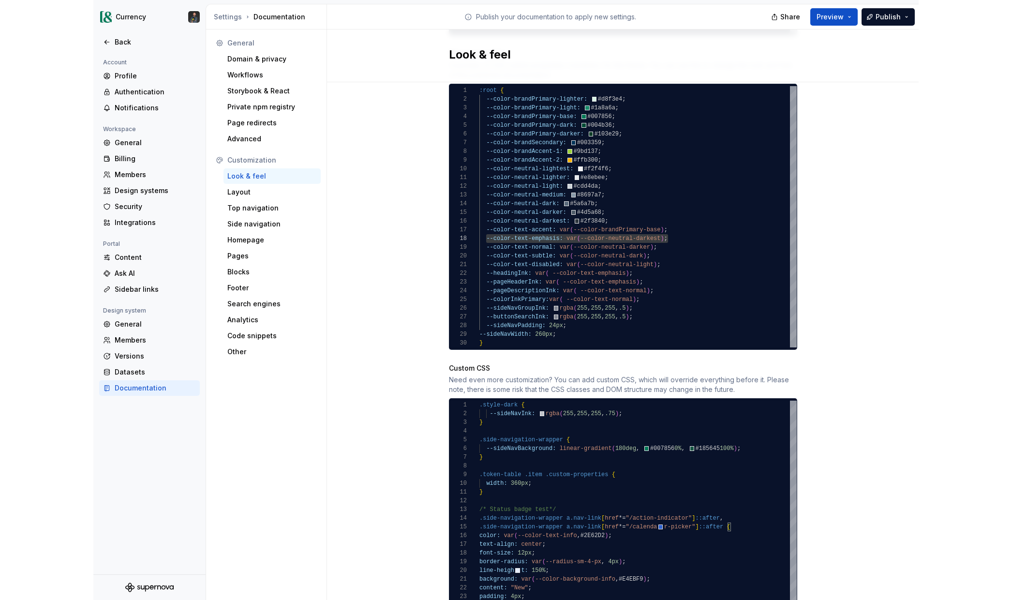
scroll to position [26, 3]
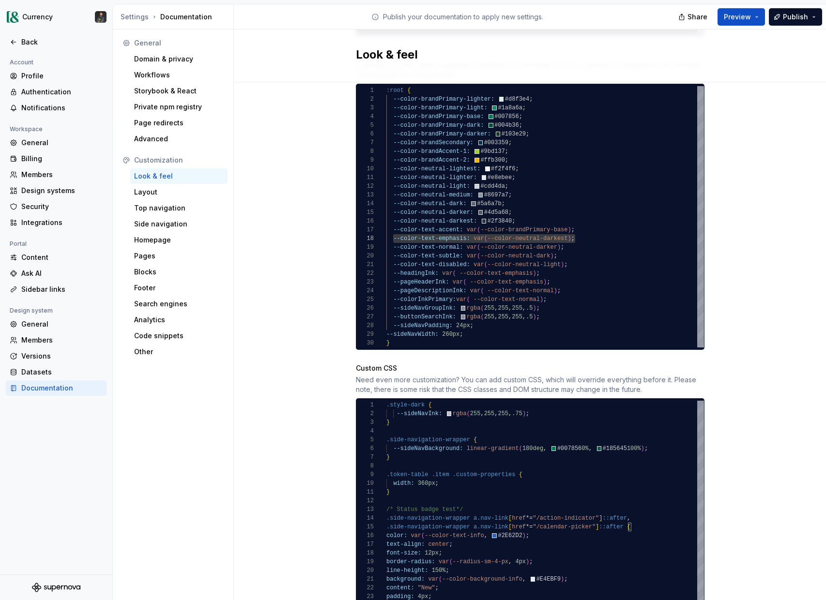
click at [751, 427] on div "Site logo A company logo that will be displayed on all pages on your documentat…" at bounding box center [530, 92] width 592 height 1114
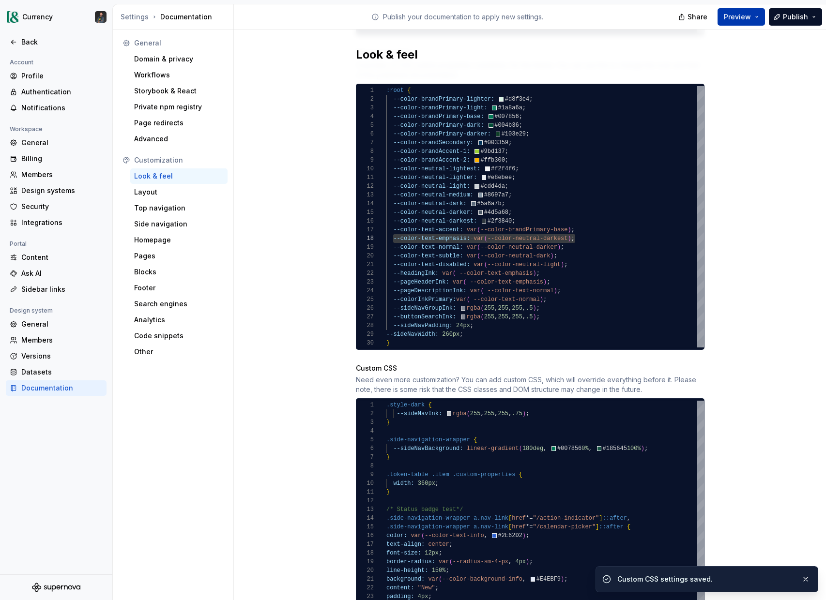
click at [755, 15] on button "Preview" at bounding box center [740, 16] width 47 height 17
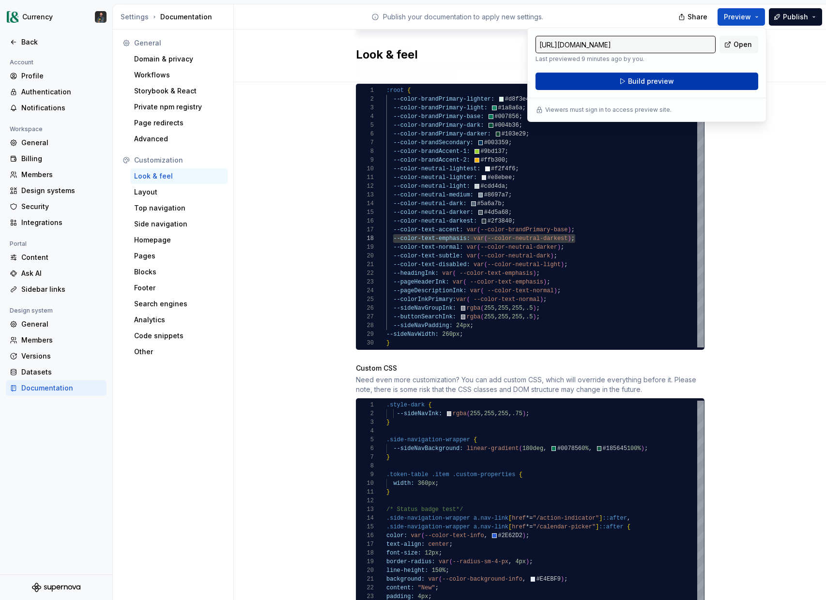
click at [622, 81] on button "Build preview" at bounding box center [646, 81] width 223 height 17
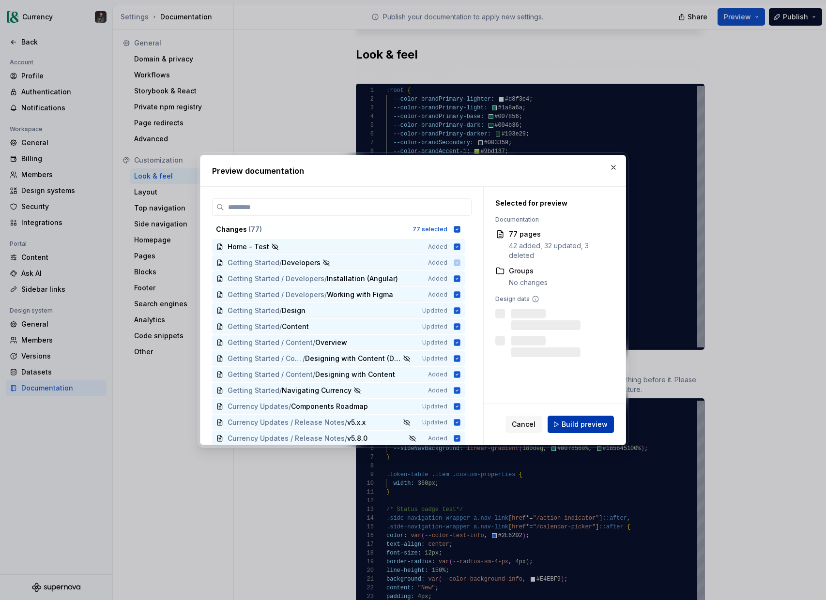
click at [579, 428] on span "Build preview" at bounding box center [584, 425] width 46 height 10
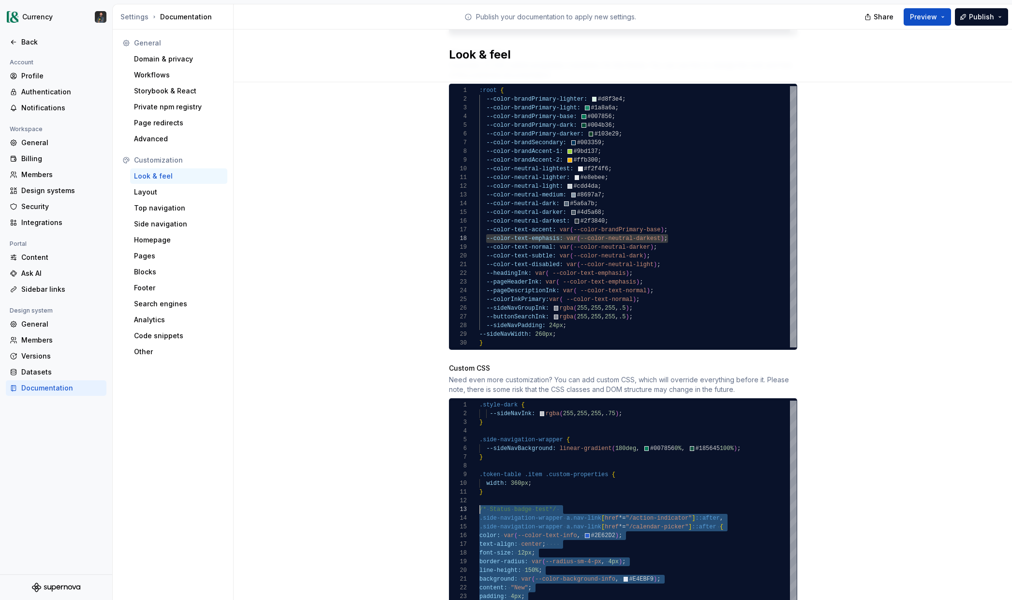
scroll to position [17, 0]
drag, startPoint x: 485, startPoint y: 593, endPoint x: 471, endPoint y: 502, distance: 92.6
click at [480, 502] on div "--sideNavBackground: linear-gradient ( 180deg , #007856 0% , #185645 100% ) ; }…" at bounding box center [638, 505] width 317 height 209
drag, startPoint x: 580, startPoint y: 506, endPoint x: 548, endPoint y: 509, distance: 32.1
click at [580, 515] on span "a.nav-link" at bounding box center [584, 518] width 35 height 7
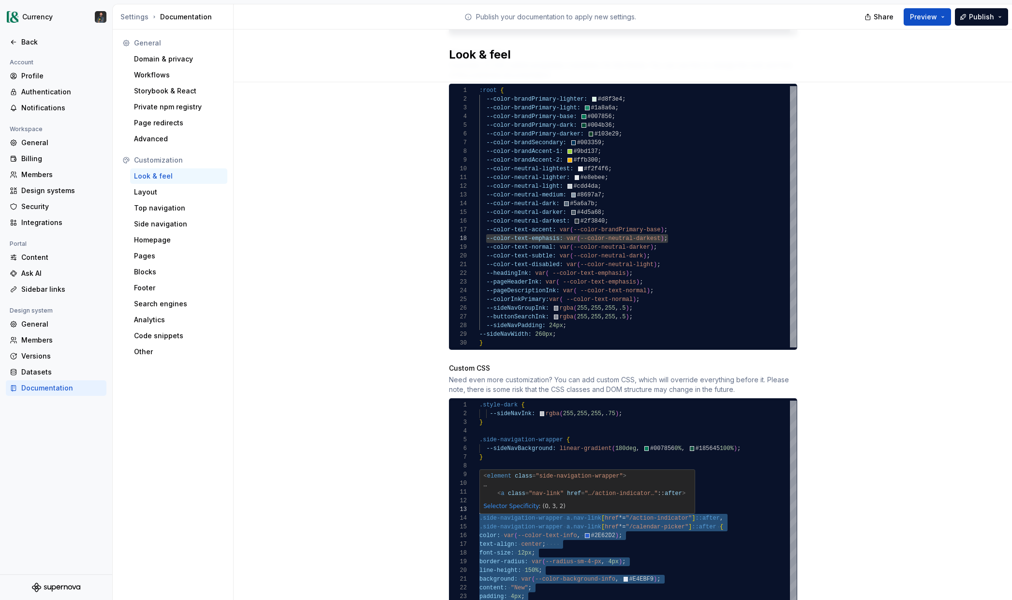
click at [530, 548] on div "--sideNavBackground: linear-gradient ( 180deg , #007856 0% , #185645 100% ) ; }…" at bounding box center [638, 505] width 317 height 209
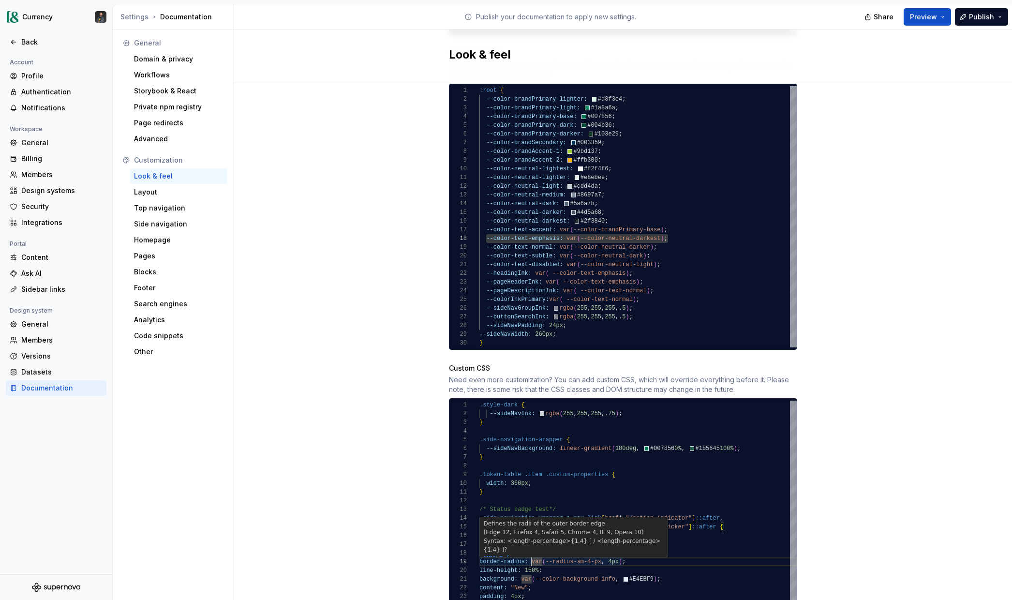
click at [578, 528] on p "(Edge 12, Firefox 4, Safari 5, Chrome 4, IE 9, Opera 10)" at bounding box center [574, 532] width 180 height 9
drag, startPoint x: 509, startPoint y: 501, endPoint x: 513, endPoint y: 510, distance: 8.9
click at [509, 501] on div "--sideNavBackground: linear-gradient ( 180deg , #007856 0% , #185645 100% ) ; }…" at bounding box center [638, 505] width 317 height 209
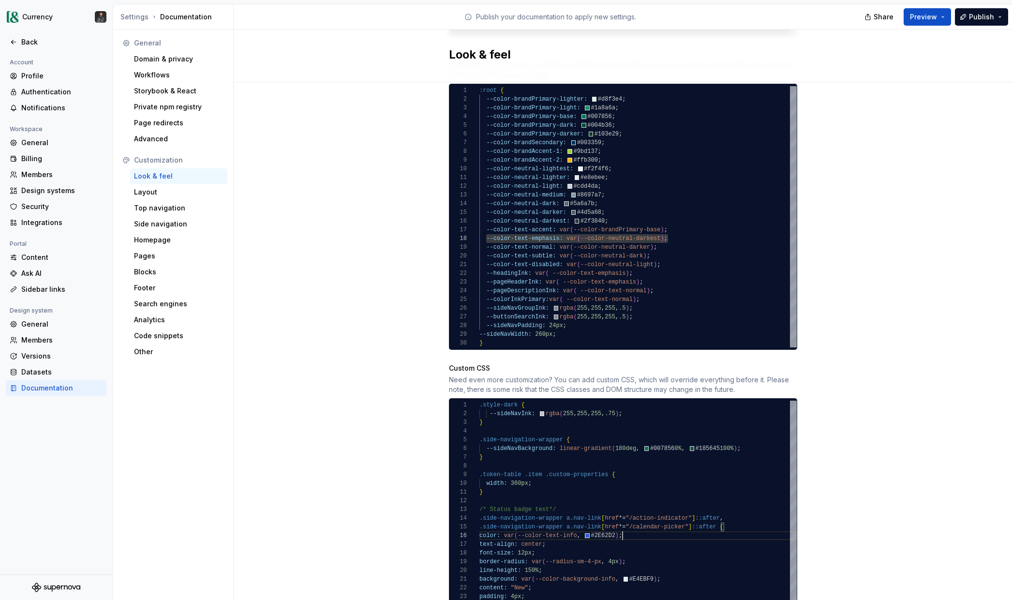
scroll to position [44, 143]
click at [739, 525] on div "--sideNavBackground: linear-gradient ( 180deg , #007856 0% , #185645 100% ) ; }…" at bounding box center [638, 505] width 317 height 209
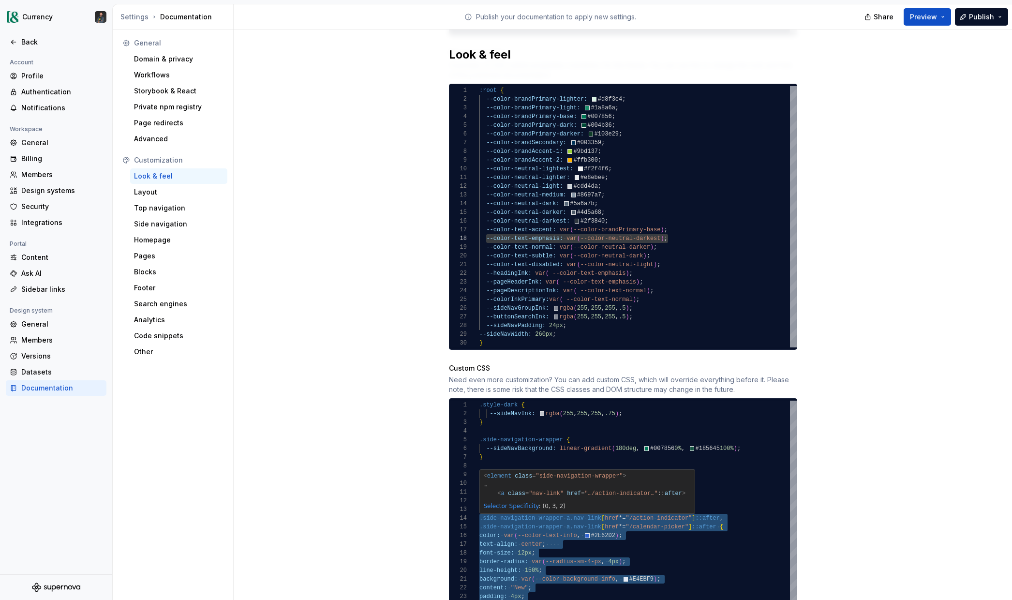
scroll to position [26, 3]
drag, startPoint x: 480, startPoint y: 511, endPoint x: 539, endPoint y: 595, distance: 102.4
click at [539, 595] on div "--sideNavBackground: linear-gradient ( 180deg , #007856 0% , #185645 100% ) ; }…" at bounding box center [638, 505] width 317 height 209
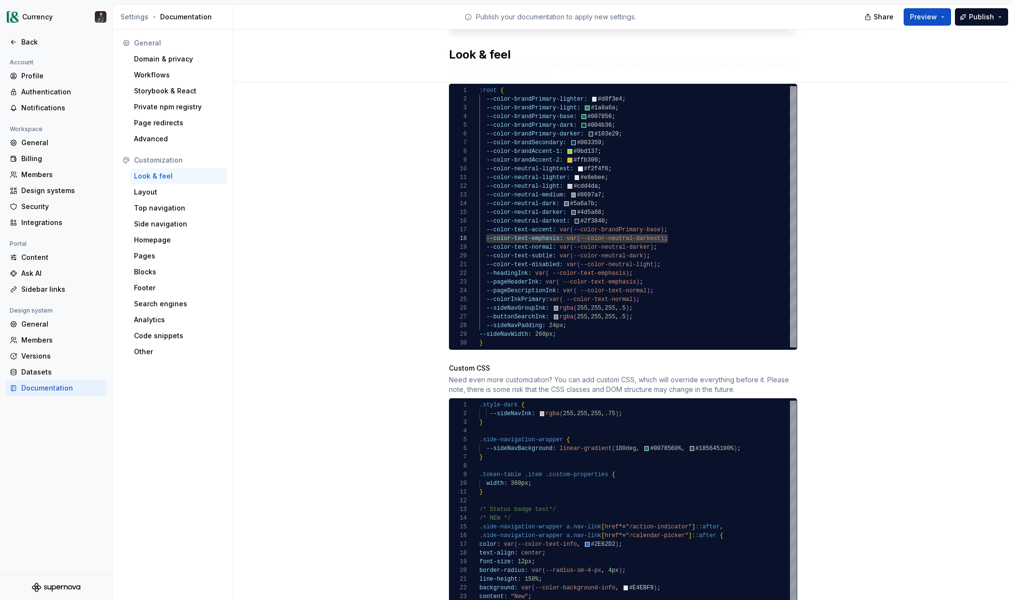
scroll to position [9, 0]
click at [577, 494] on div "/* NEW */ .side-navigation-wrapper a.nav-link [ href *= "/action-indicator" ] :…" at bounding box center [638, 562] width 317 height 322
click at [571, 500] on div "/* NEW */ .side-navigation-wrapper a.nav-link [ href *= "/action-indicator" ] :…" at bounding box center [638, 562] width 317 height 322
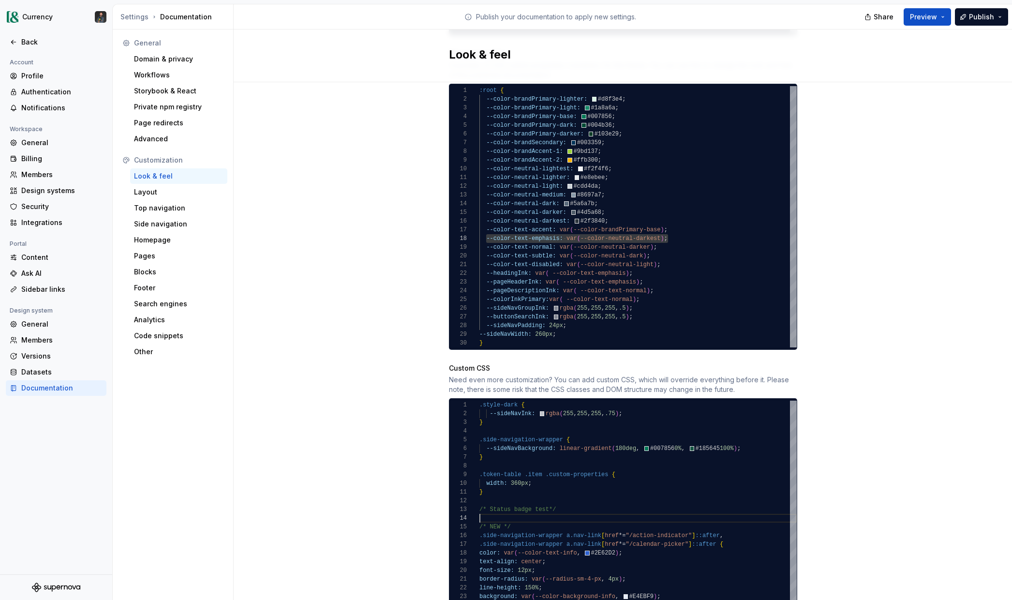
scroll to position [26, 0]
drag, startPoint x: 739, startPoint y: 570, endPoint x: 742, endPoint y: 550, distance: 20.7
click at [739, 555] on div "/* NEW */ .side-navigation-wrapper a.nav-link [ href *= "/action-indicator" ] :…" at bounding box center [638, 566] width 317 height 331
click at [767, 512] on div "/* NEW */ .side-navigation-wrapper a.nav-link [ href *= "/action-indicator" ] :…" at bounding box center [638, 566] width 317 height 331
click at [657, 524] on div "/* NEW */ .side-navigation-wrapper a.nav-link [ href *= "/action-indicator" ] :…" at bounding box center [638, 566] width 317 height 331
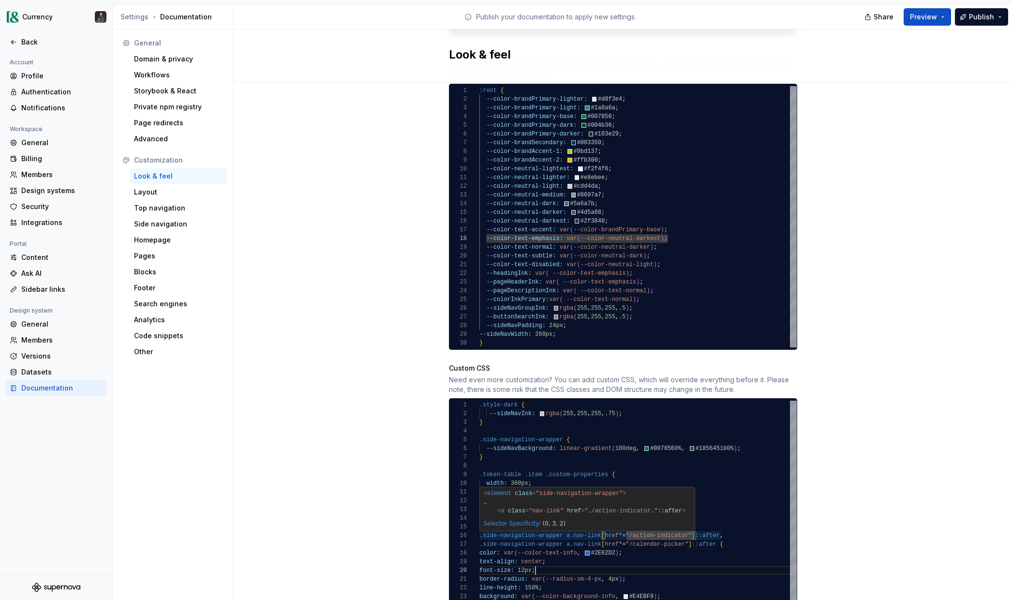
scroll to position [78, 56]
click at [584, 561] on div "/* NEW */ .side-navigation-wrapper a.nav-link [ href *= "/action-indicator" ] :…" at bounding box center [638, 566] width 317 height 331
click at [784, 496] on div "/* NEW */ .side-navigation-wrapper a.nav-link [ href *= "/action-indicator" ] :…" at bounding box center [638, 566] width 317 height 331
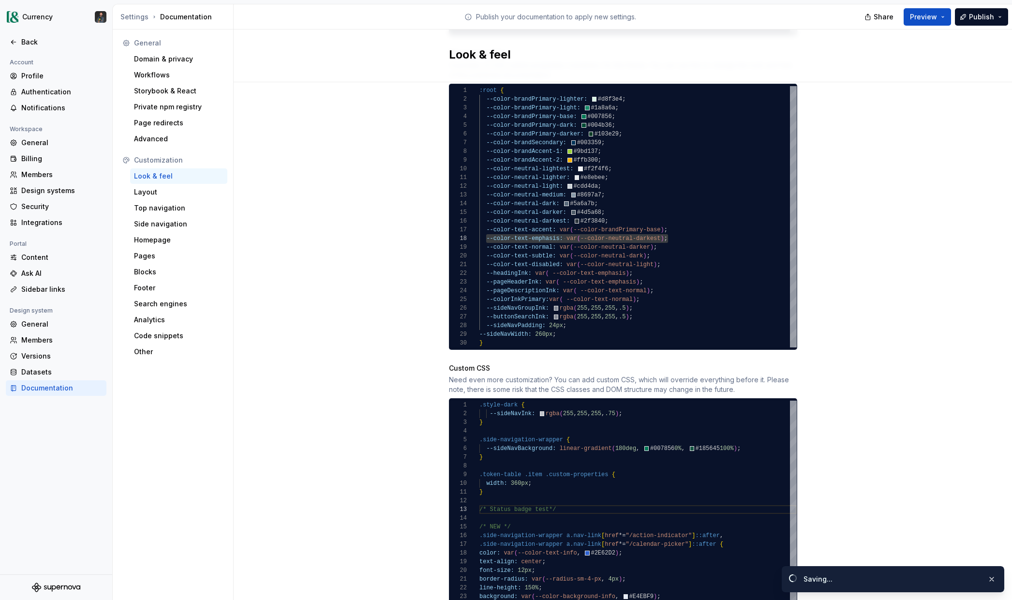
click at [843, 493] on div "Site logo A company logo that will be displayed on all pages on your documentat…" at bounding box center [623, 153] width 779 height 1236
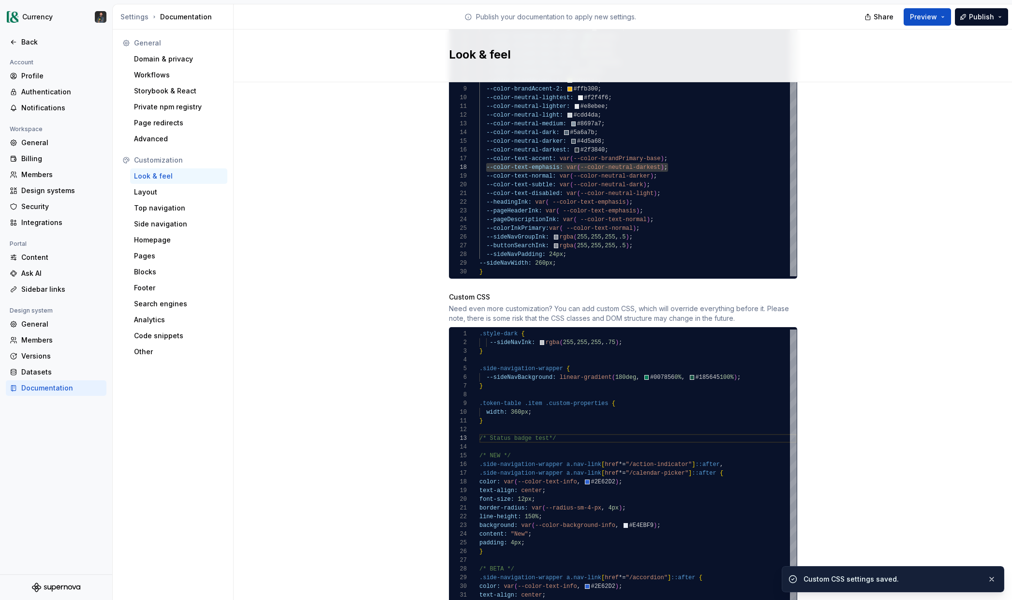
scroll to position [704, 0]
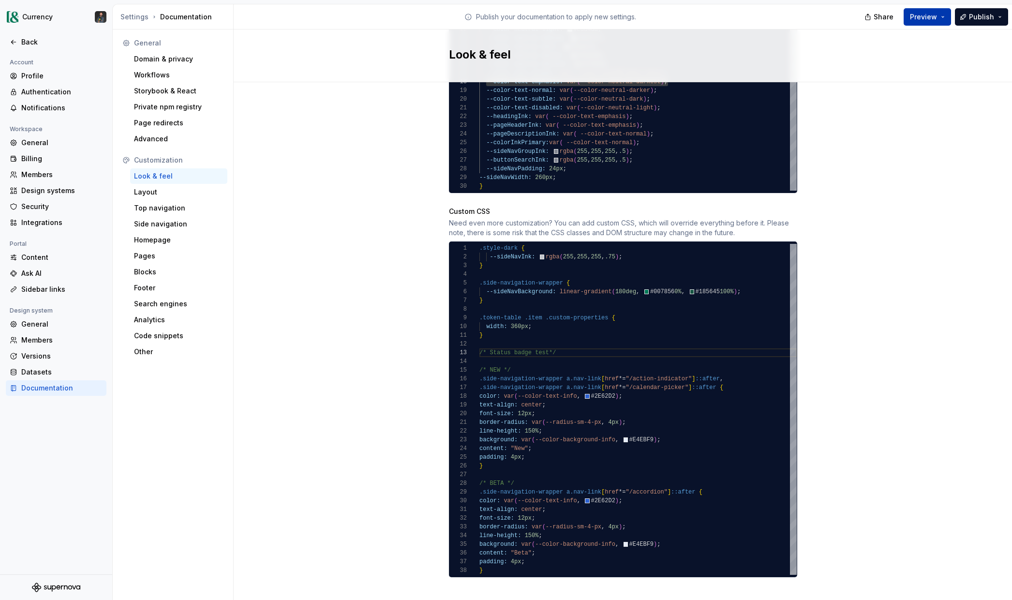
click at [937, 22] on button "Preview" at bounding box center [927, 16] width 47 height 17
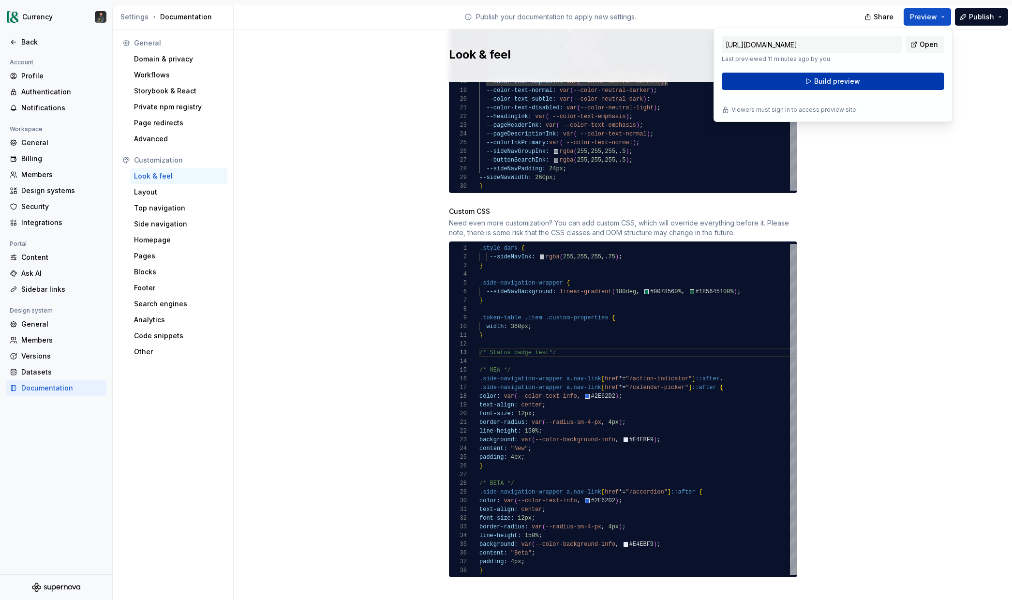
click at [812, 80] on button "Build preview" at bounding box center [833, 81] width 223 height 17
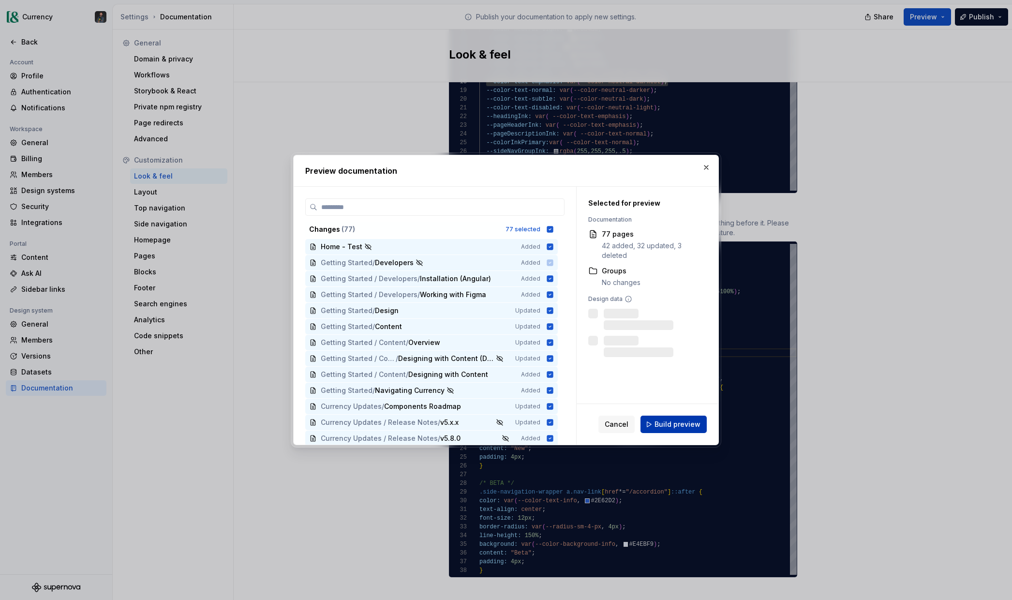
click at [664, 420] on span "Build preview" at bounding box center [678, 425] width 46 height 10
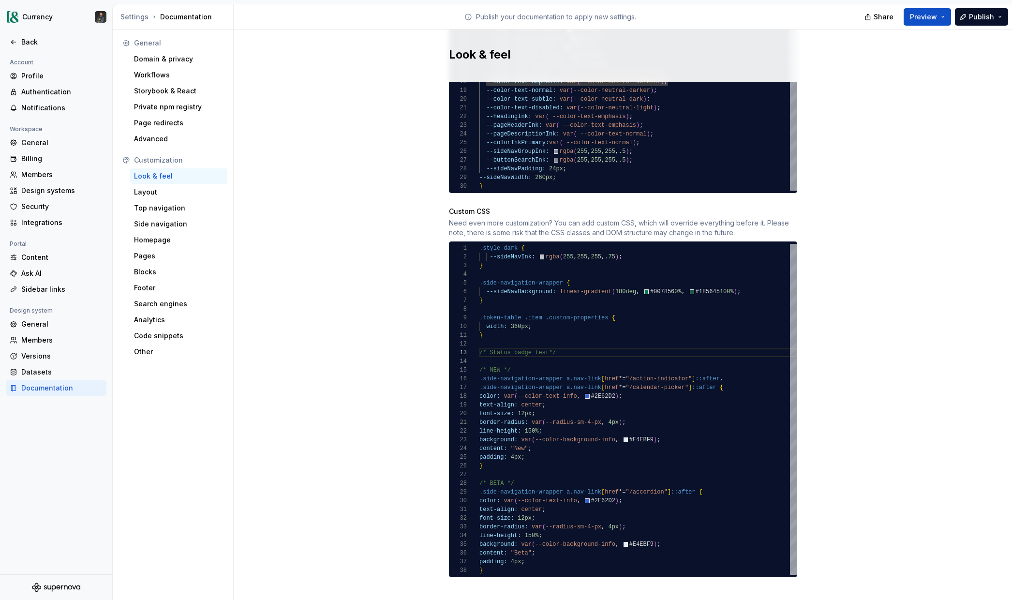
click at [634, 482] on div "/* NEW */ .side-navigation-wrapper a.nav-link [ href *= "/action-indicator" ] :…" at bounding box center [638, 409] width 317 height 331
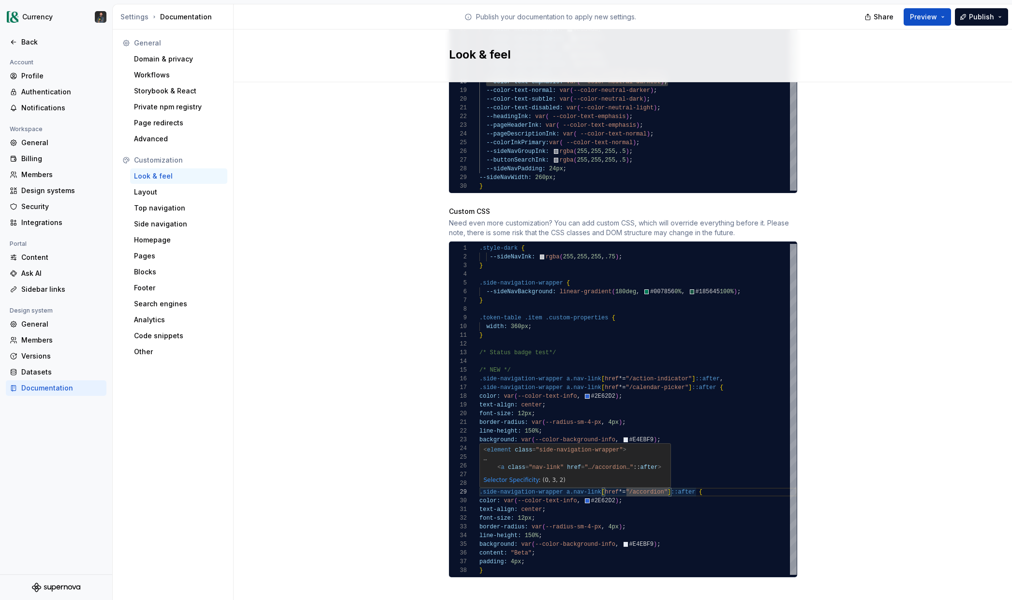
click at [662, 485] on div "/* NEW */ .side-navigation-wrapper a.nav-link [ href *= "/action-indicator" ] :…" at bounding box center [638, 409] width 317 height 331
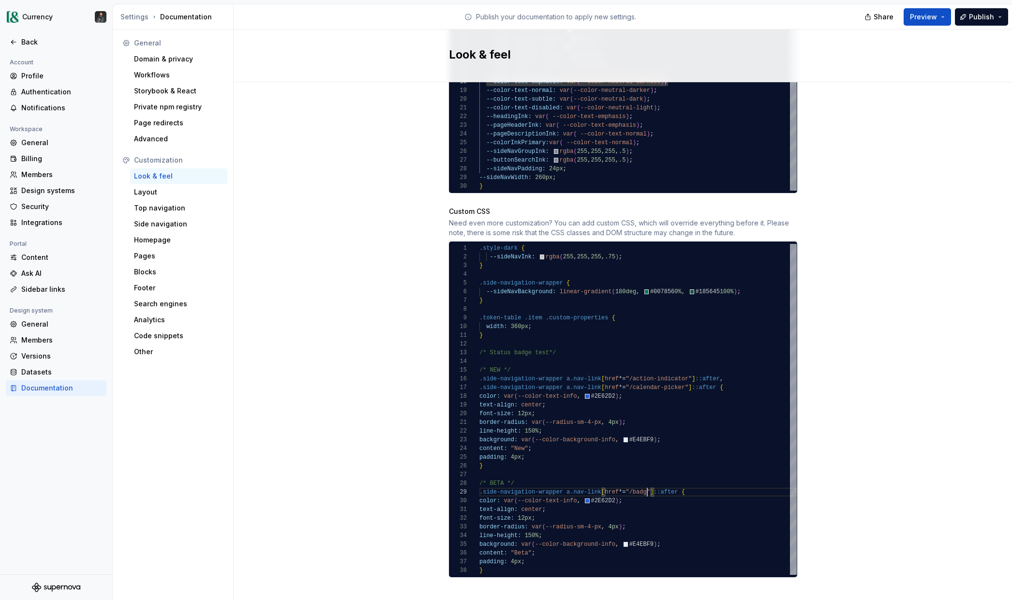
scroll to position [70, 171]
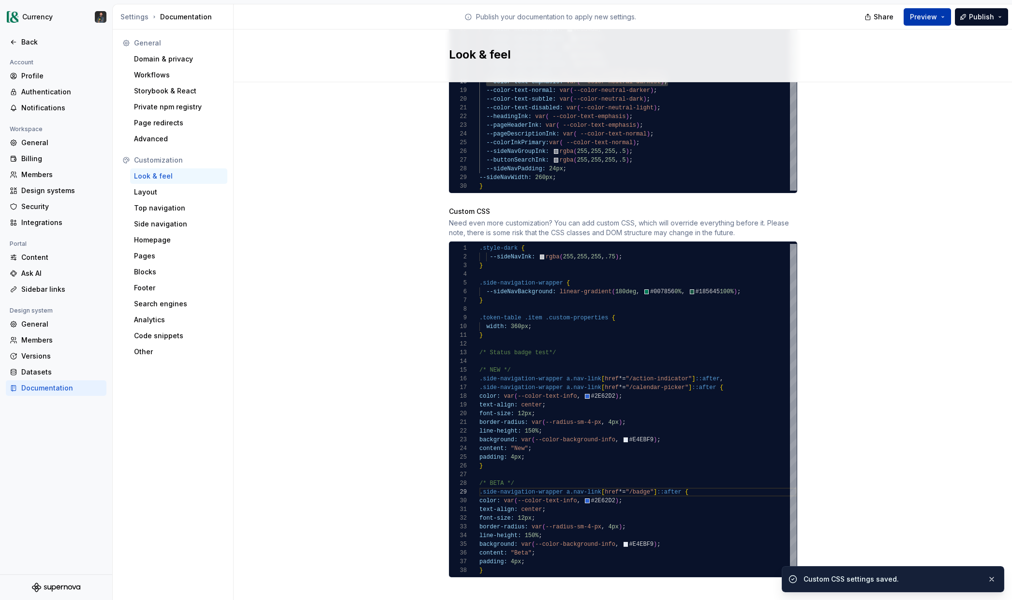
click at [931, 21] on span "Preview" at bounding box center [923, 17] width 27 height 10
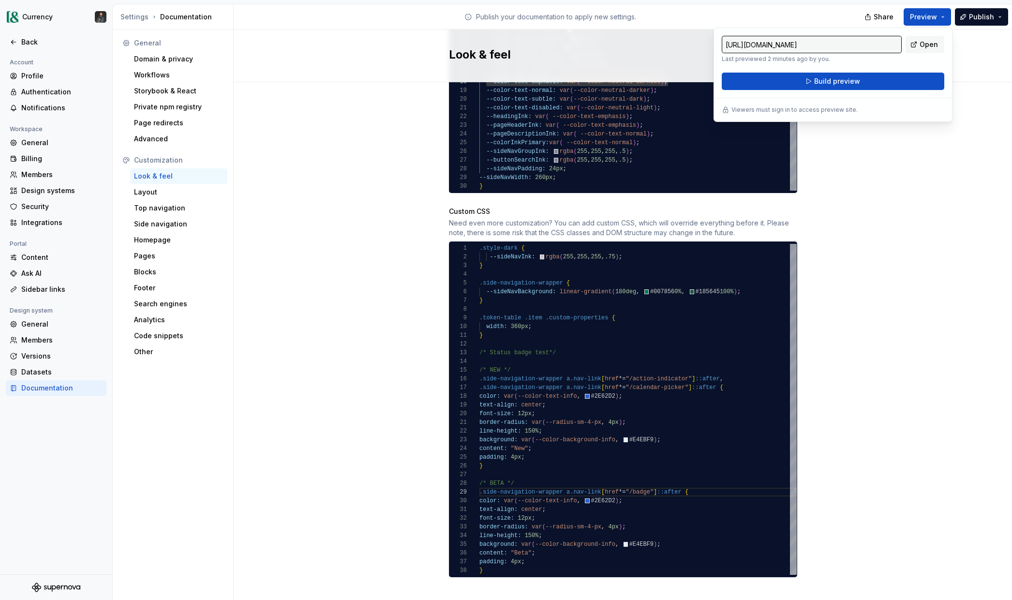
click at [642, 482] on div "/* NEW */ .side-navigation-wrapper a.nav-link [ href *= "/action-indicator" ] :…" at bounding box center [638, 409] width 317 height 331
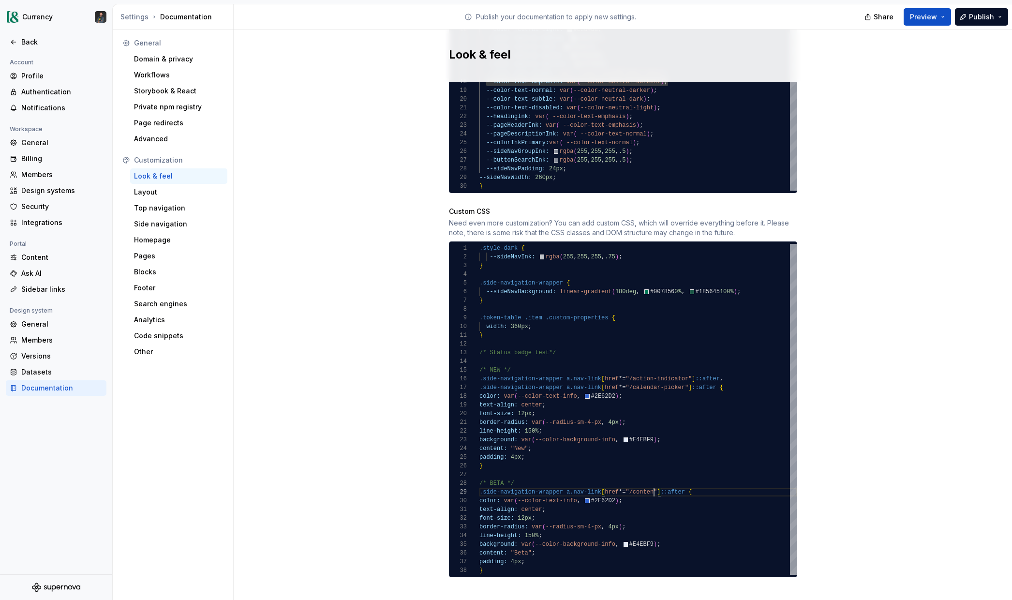
scroll to position [70, 179]
click at [649, 479] on div "/* NEW */ .side-navigation-wrapper a.nav-link [ href *= "/action-indicator" ] :…" at bounding box center [638, 409] width 317 height 331
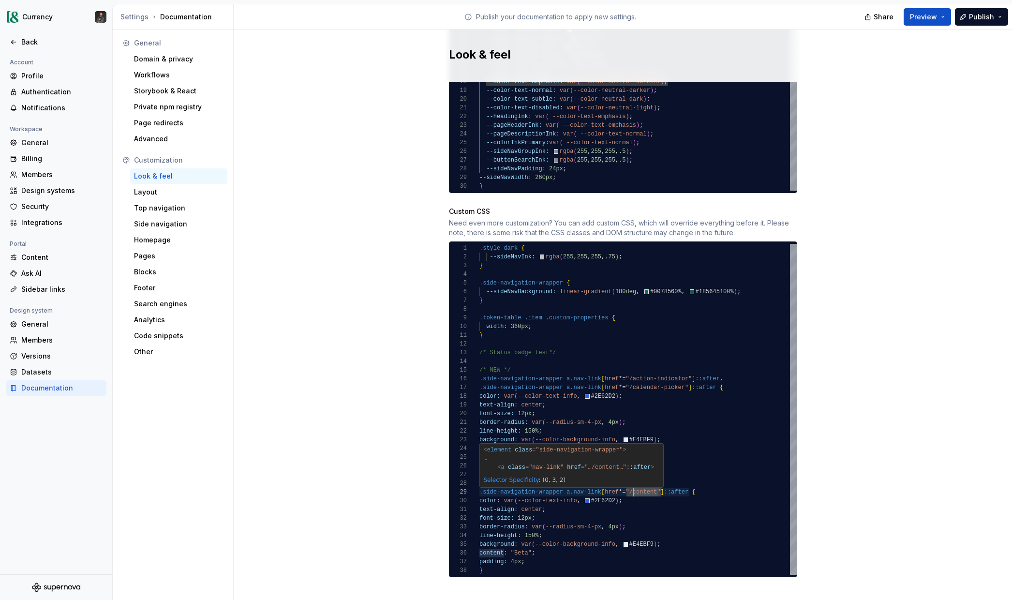
scroll to position [70, 154]
drag, startPoint x: 658, startPoint y: 482, endPoint x: 633, endPoint y: 513, distance: 39.2
click at [633, 483] on div "/* NEW */ .side-navigation-wrapper a.nav-link [ href *= "/action-indicator" ] :…" at bounding box center [638, 409] width 317 height 331
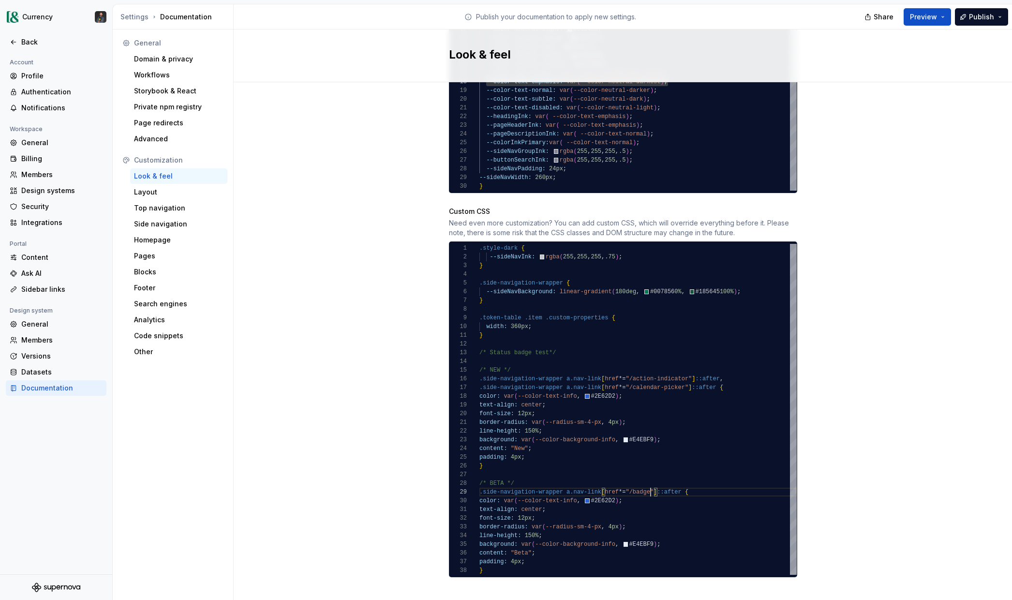
scroll to position [70, 171]
click at [743, 493] on div "/* NEW */ .side-navigation-wrapper a.nav-link [ href *= "/action-indicator" ] :…" at bounding box center [638, 409] width 317 height 331
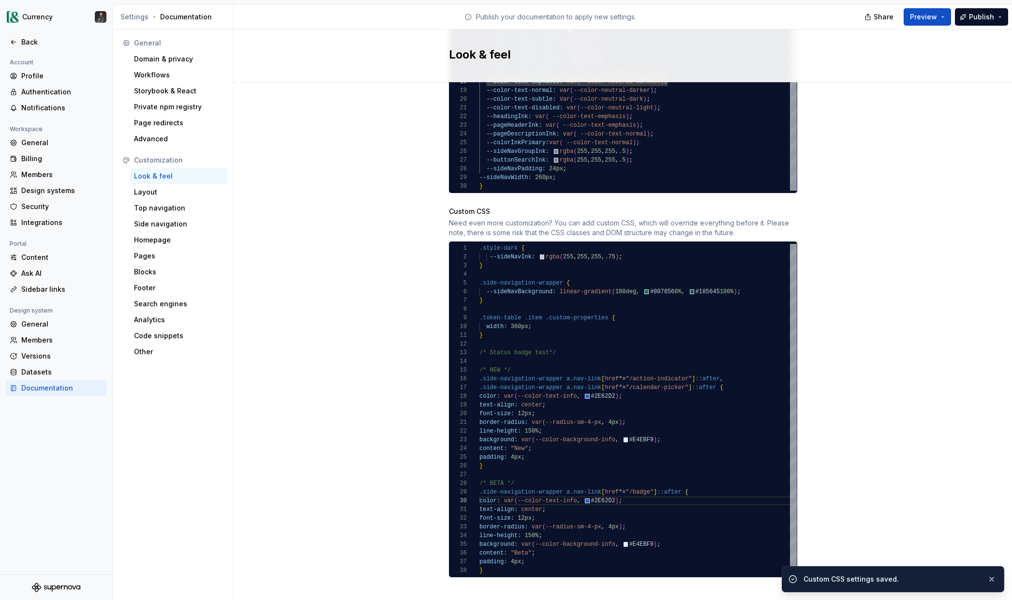
click at [943, 6] on div "Share Preview Publish" at bounding box center [939, 16] width 145 height 25
click at [940, 14] on button "Preview" at bounding box center [927, 16] width 47 height 17
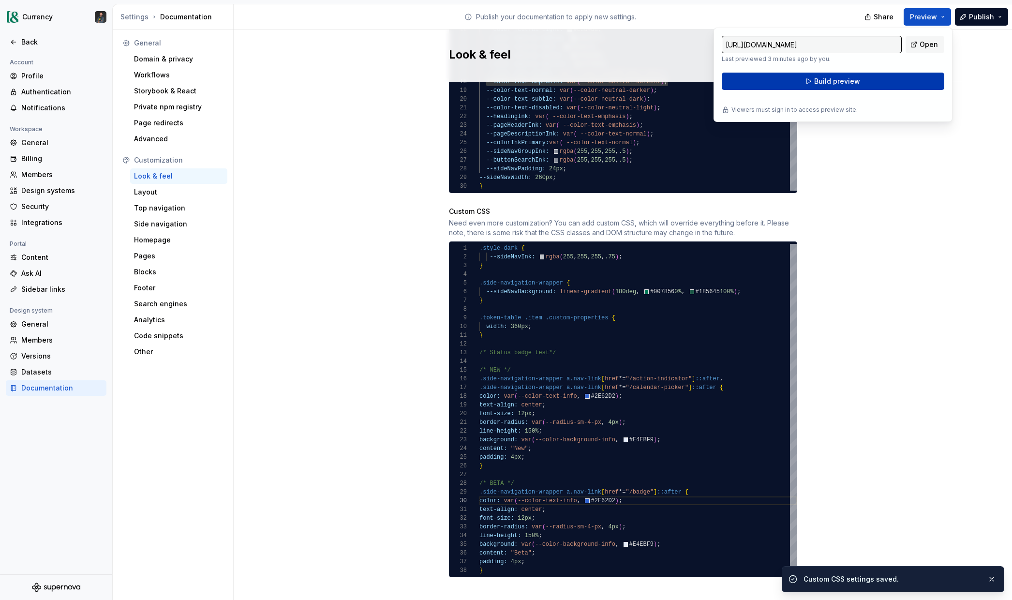
click at [816, 84] on span "Build preview" at bounding box center [837, 81] width 46 height 10
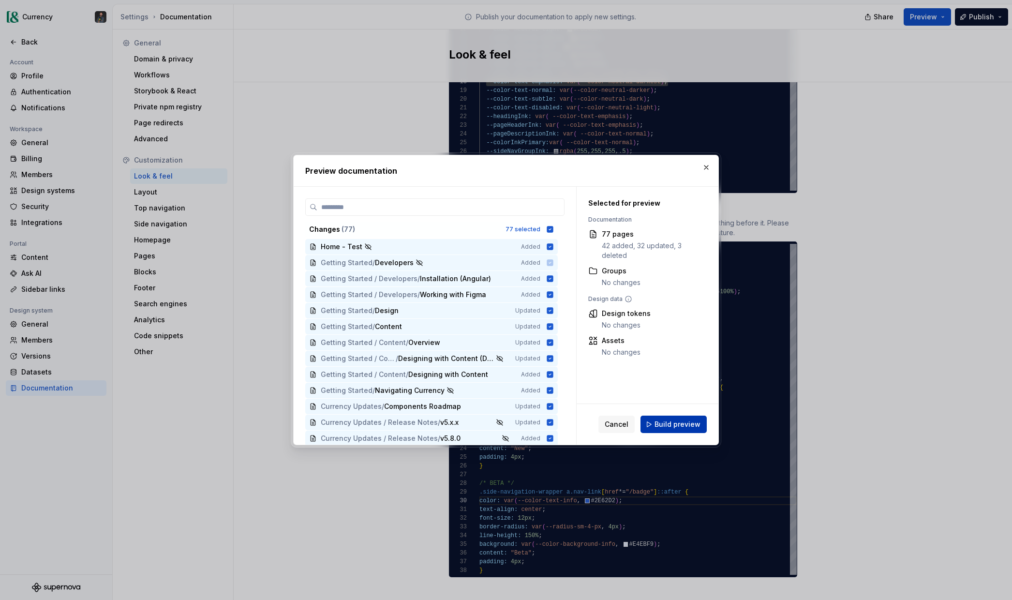
click at [656, 420] on button "Build preview" at bounding box center [674, 424] width 66 height 17
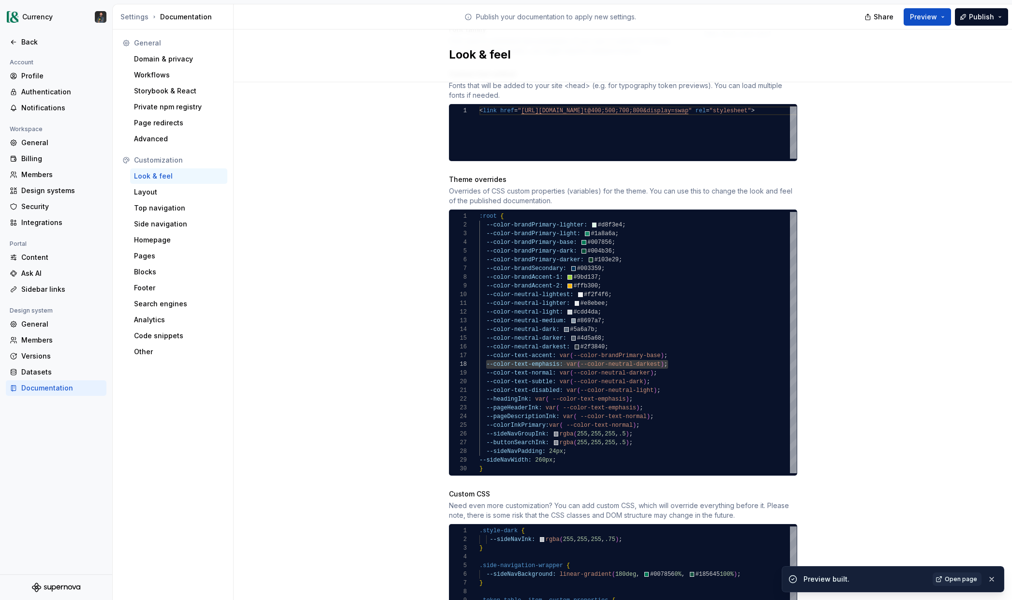
scroll to position [704, 0]
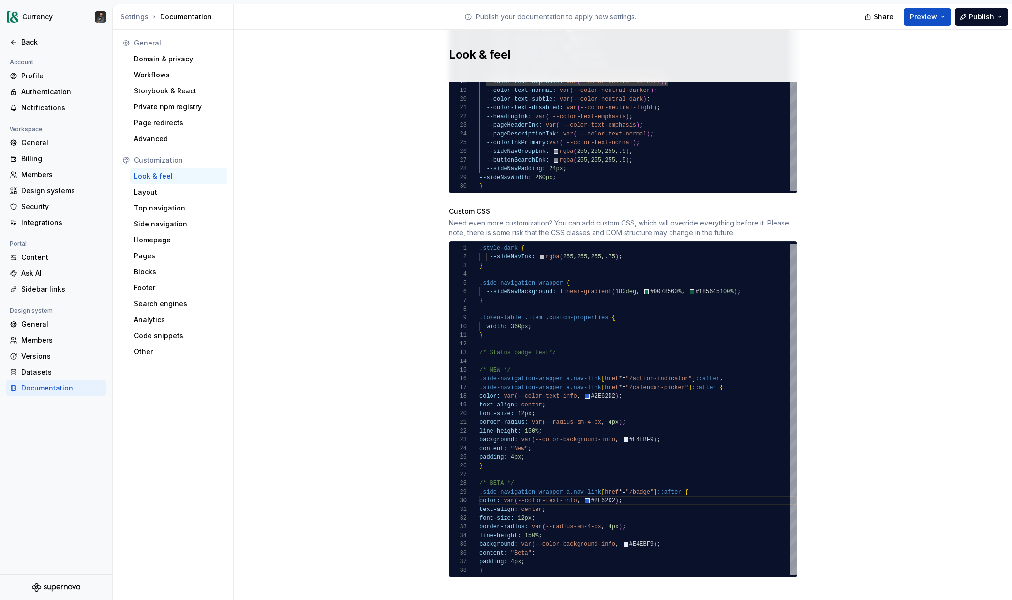
click at [493, 558] on div "/* NEW */ .side-navigation-wrapper a.nav-link [ href *= "/action-indicator" ] :…" at bounding box center [638, 409] width 317 height 331
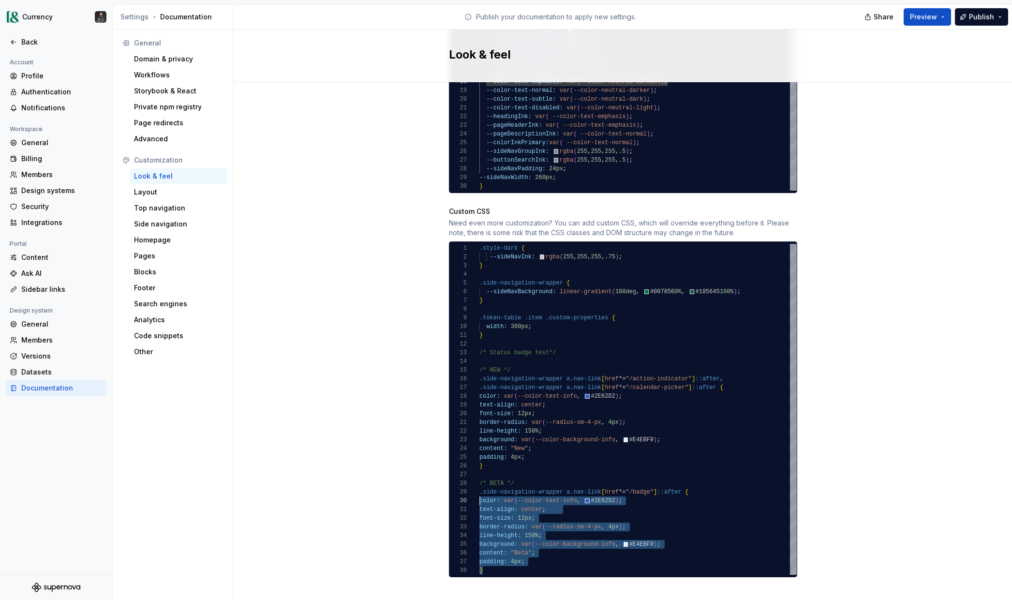
scroll to position [70, 0]
drag, startPoint x: 487, startPoint y: 559, endPoint x: 472, endPoint y: 481, distance: 79.7
click at [480, 485] on div "/* NEW */ .side-navigation-wrapper a.nav-link [ href *= "/action-indicator" ] :…" at bounding box center [638, 409] width 317 height 331
click at [478, 488] on div at bounding box center [474, 492] width 13 height 9
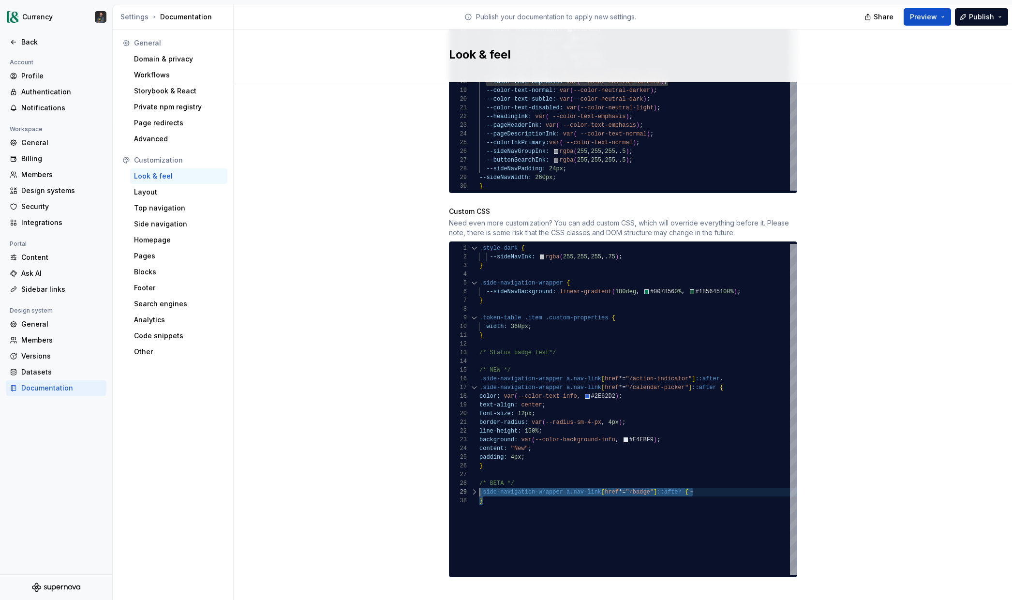
click at [474, 488] on div at bounding box center [474, 492] width 13 height 9
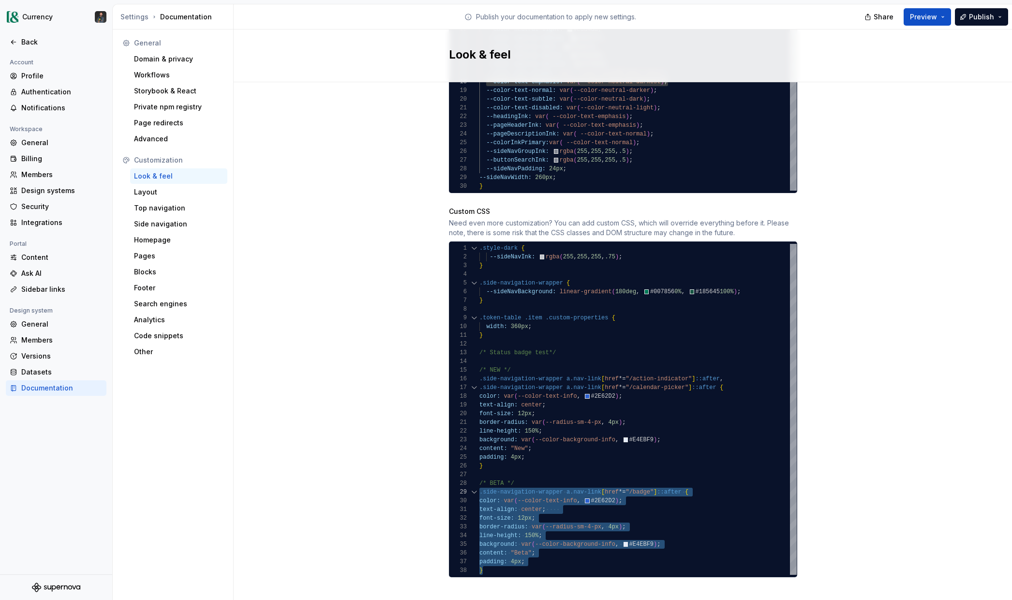
click at [475, 488] on div at bounding box center [474, 492] width 13 height 9
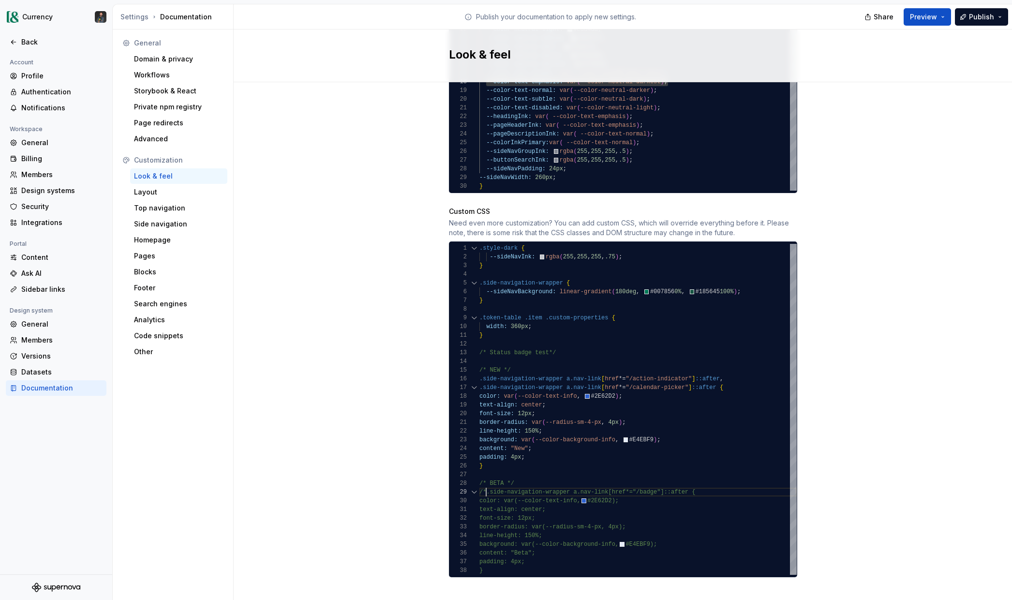
scroll to position [70, 7]
click at [500, 556] on div "--sideNavBackground: linear-gradient ( 180deg , #007856 0% , #185645 100% ) ; }…" at bounding box center [638, 409] width 317 height 331
click at [492, 559] on div "--sideNavBackground: linear-gradient ( 180deg , #007856 0% , #185645 100% ) ; }…" at bounding box center [638, 409] width 317 height 331
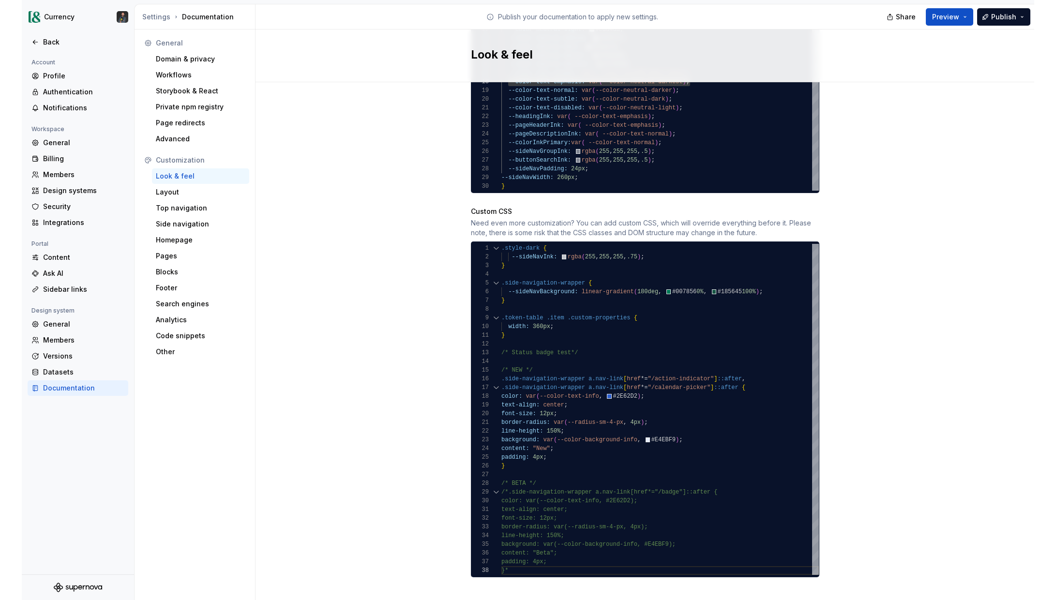
scroll to position [61, 11]
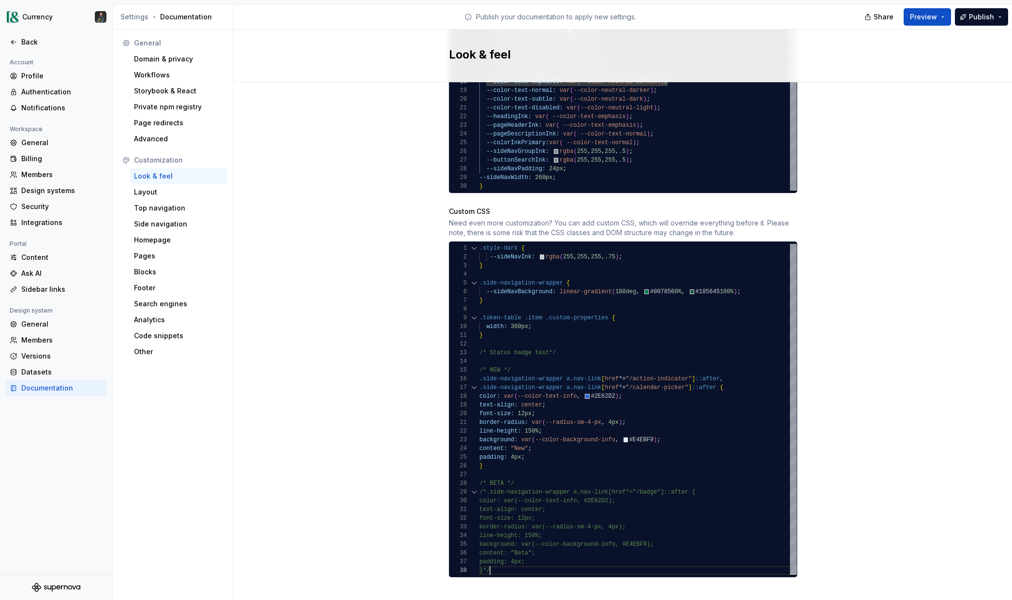
type textarea "**********"
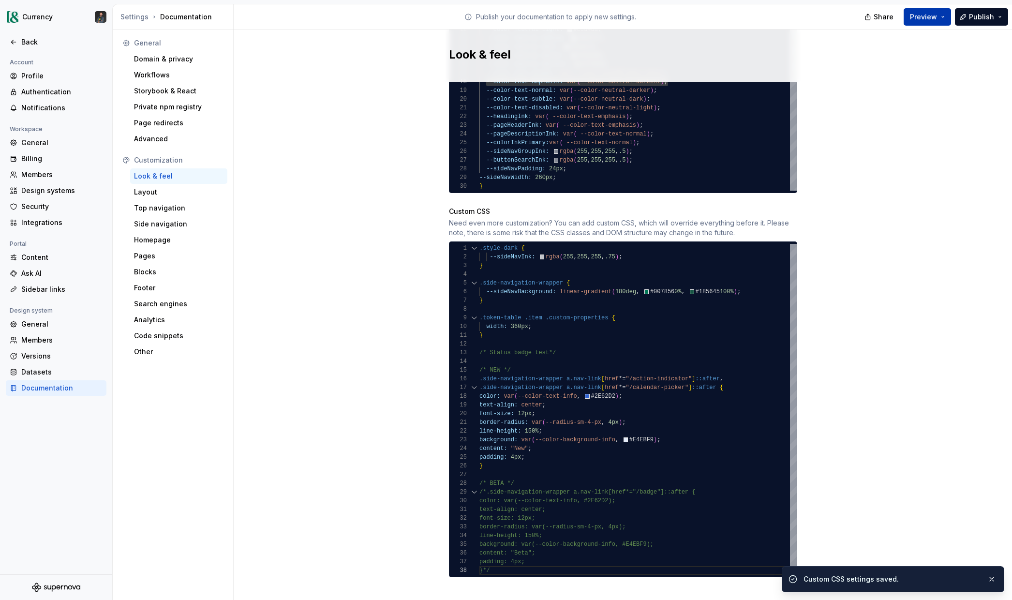
click at [934, 20] on span "Preview" at bounding box center [923, 17] width 27 height 10
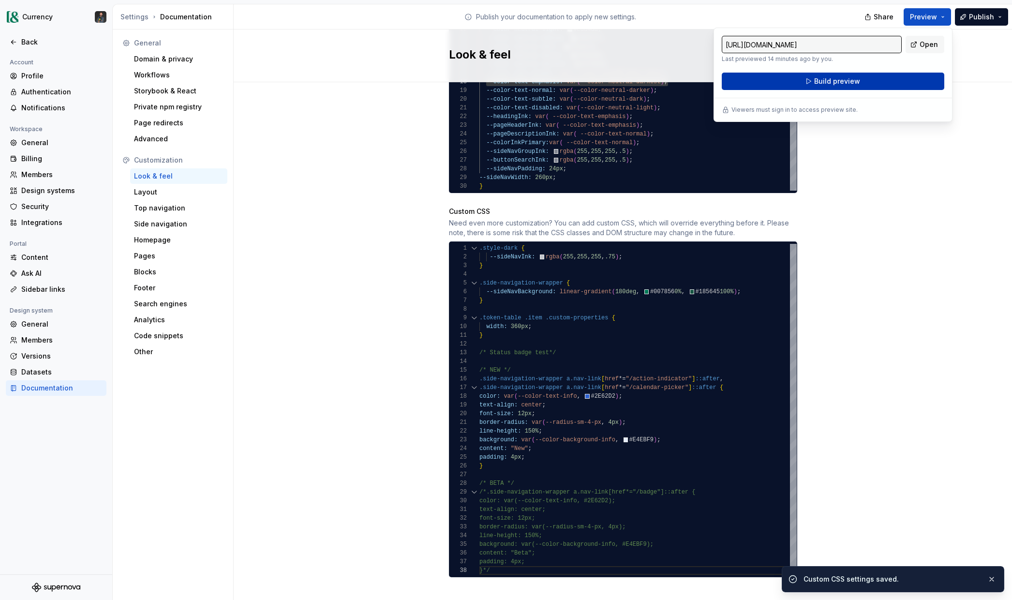
click at [835, 79] on span "Build preview" at bounding box center [837, 81] width 46 height 10
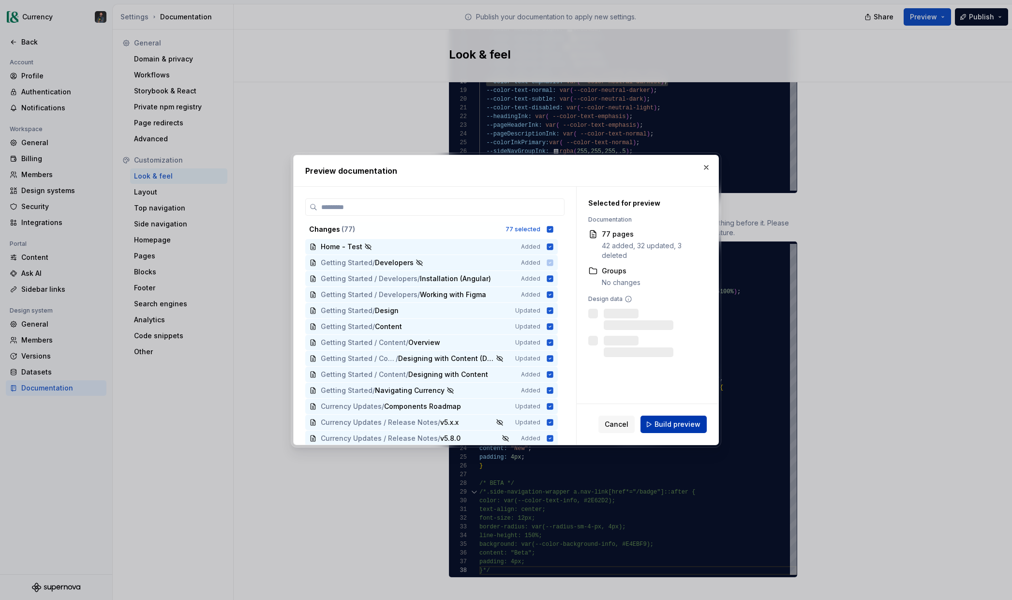
click at [667, 429] on span "Build preview" at bounding box center [678, 425] width 46 height 10
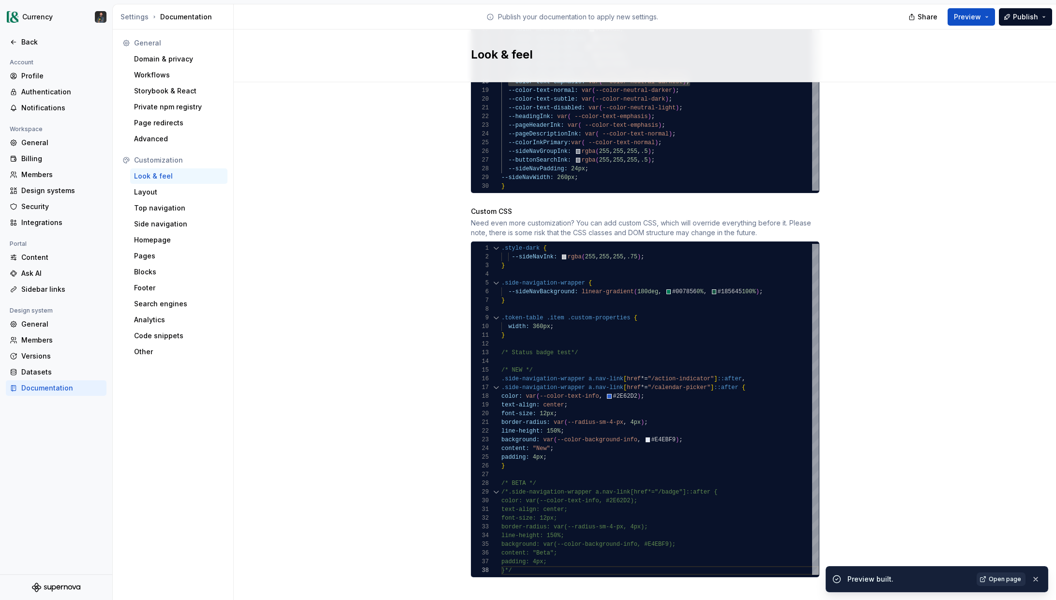
click at [997, 577] on span "Open page" at bounding box center [1005, 579] width 32 height 8
